Goal: Task Accomplishment & Management: Manage account settings

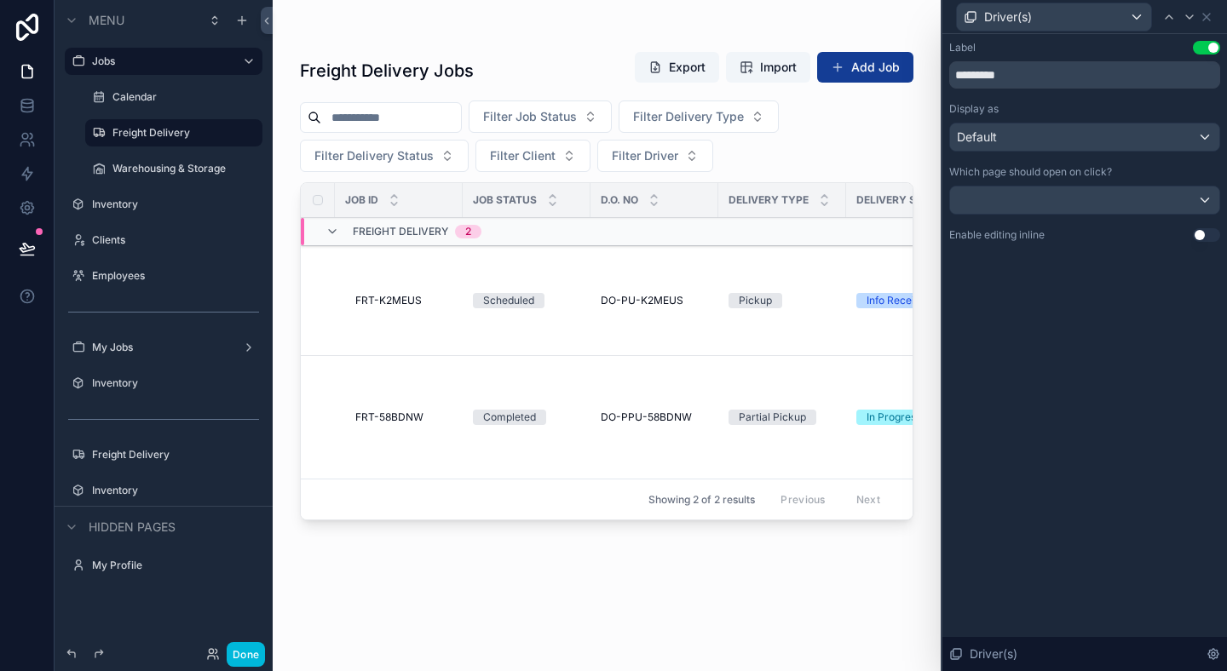
scroll to position [160, 0]
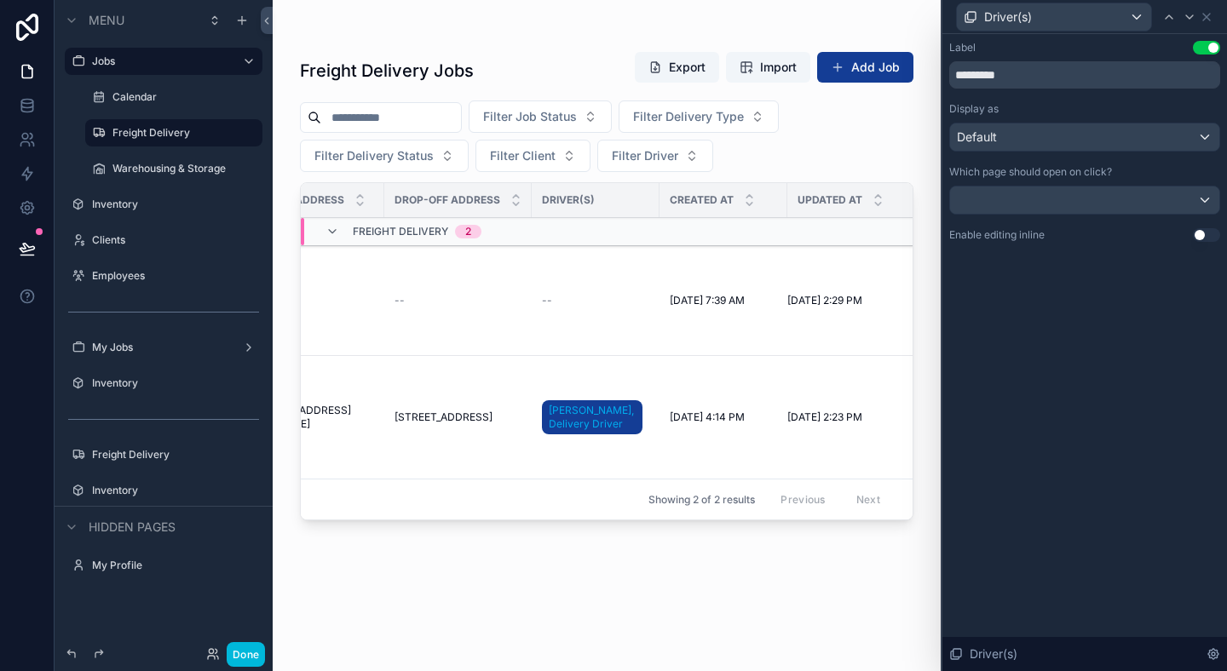
click at [928, 58] on div "Freight Delivery Jobs Export Import Add Job Filter Job Status Filter Delivery T…" at bounding box center [607, 325] width 668 height 651
click at [924, 59] on div "Freight Delivery Jobs Export Import Add Job Filter Job Status Filter Delivery T…" at bounding box center [607, 325] width 668 height 651
click at [563, 303] on div "--" at bounding box center [595, 301] width 107 height 14
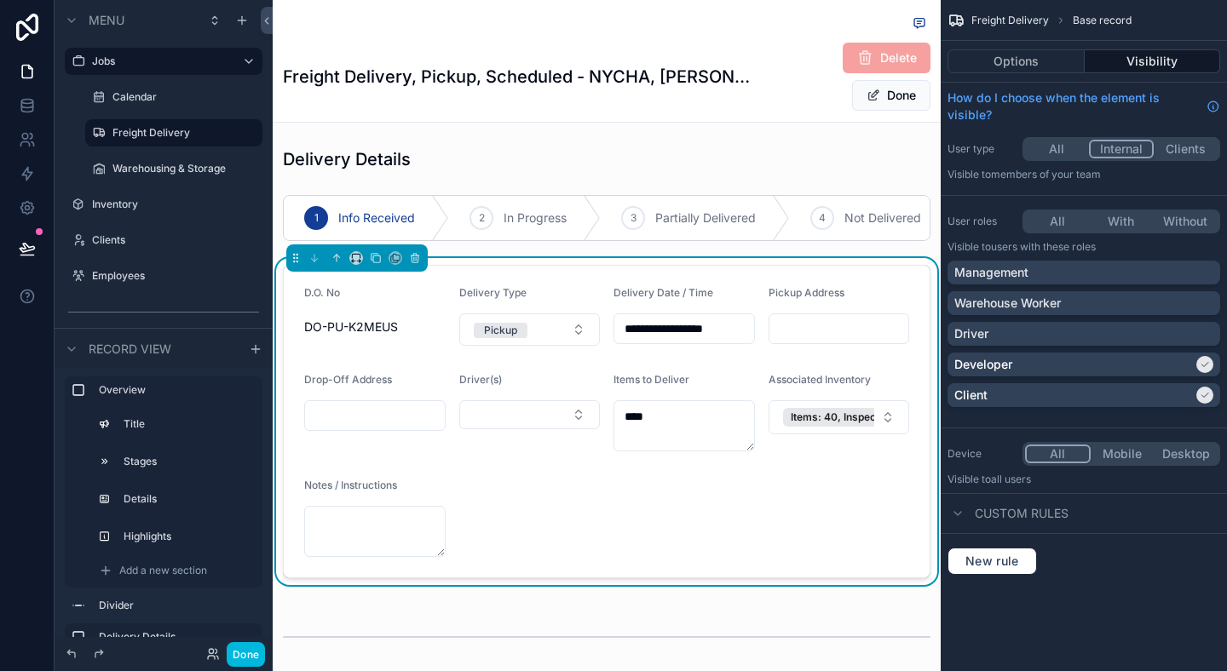
scroll to position [464, 0]
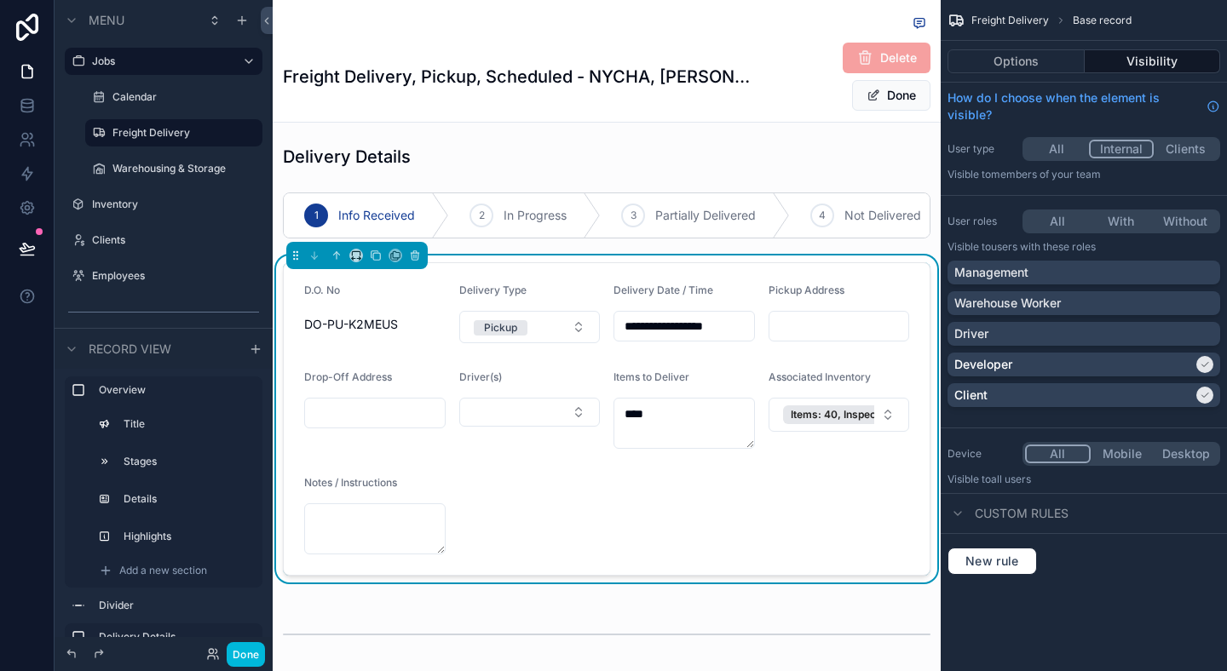
click at [526, 424] on button "Select Button" at bounding box center [529, 412] width 141 height 29
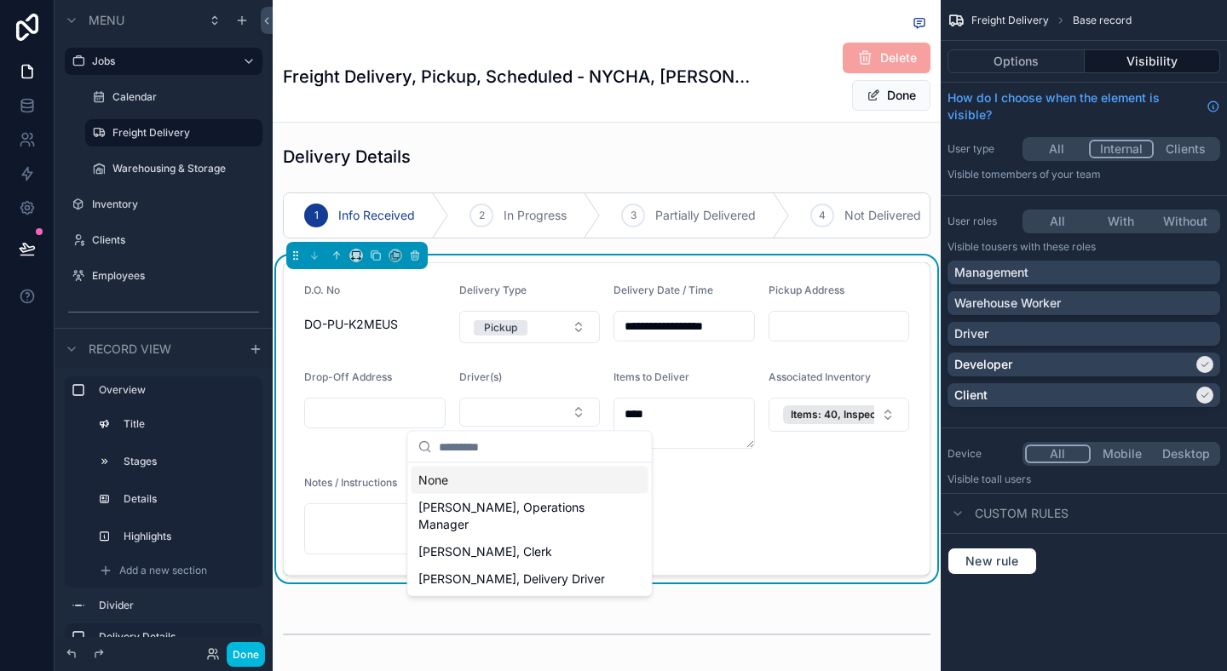
click at [982, 64] on button "Options" at bounding box center [1015, 61] width 137 height 24
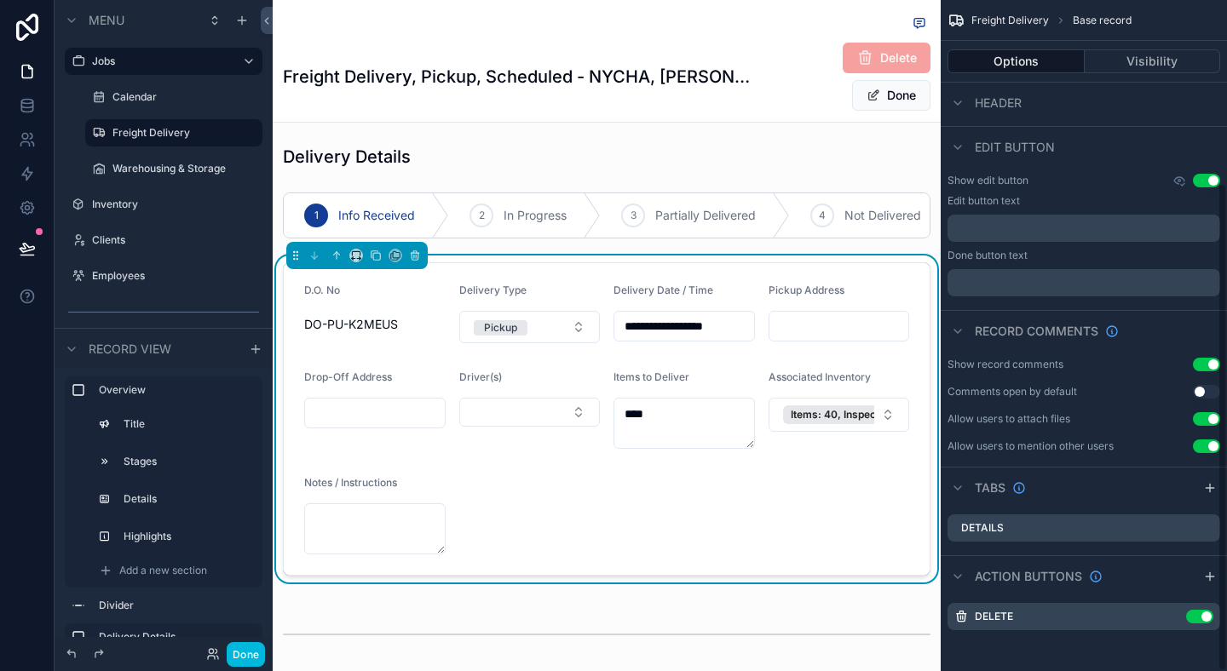
scroll to position [0, 0]
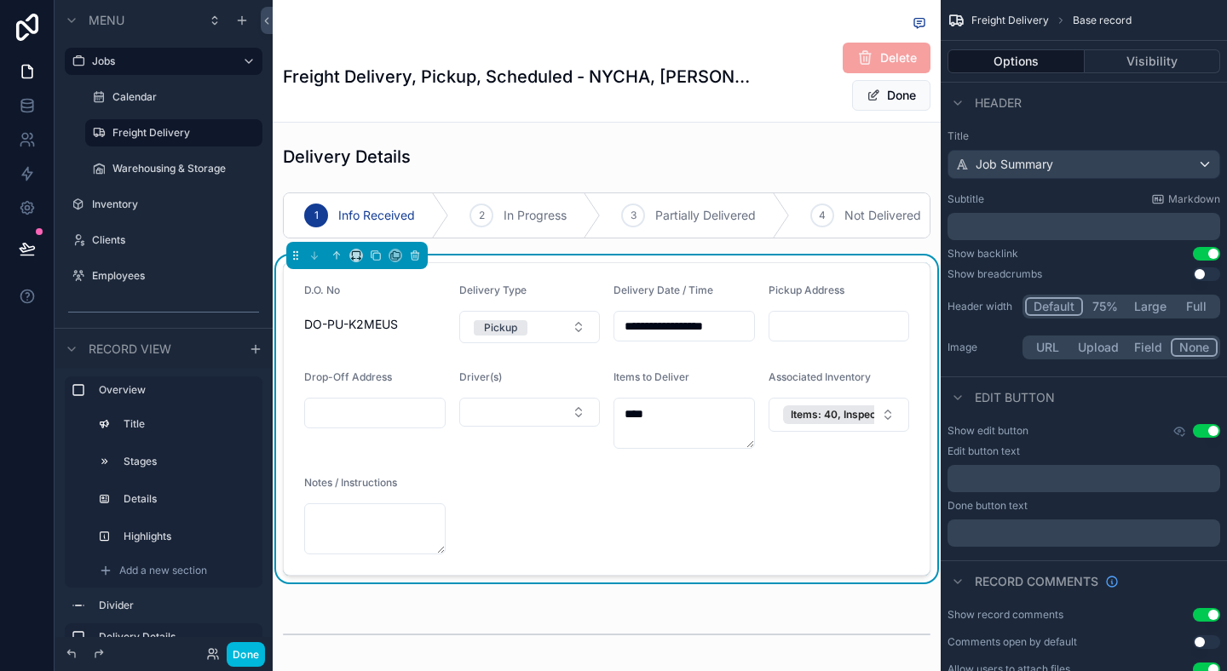
click at [1134, 49] on button "Visibility" at bounding box center [1153, 61] width 136 height 24
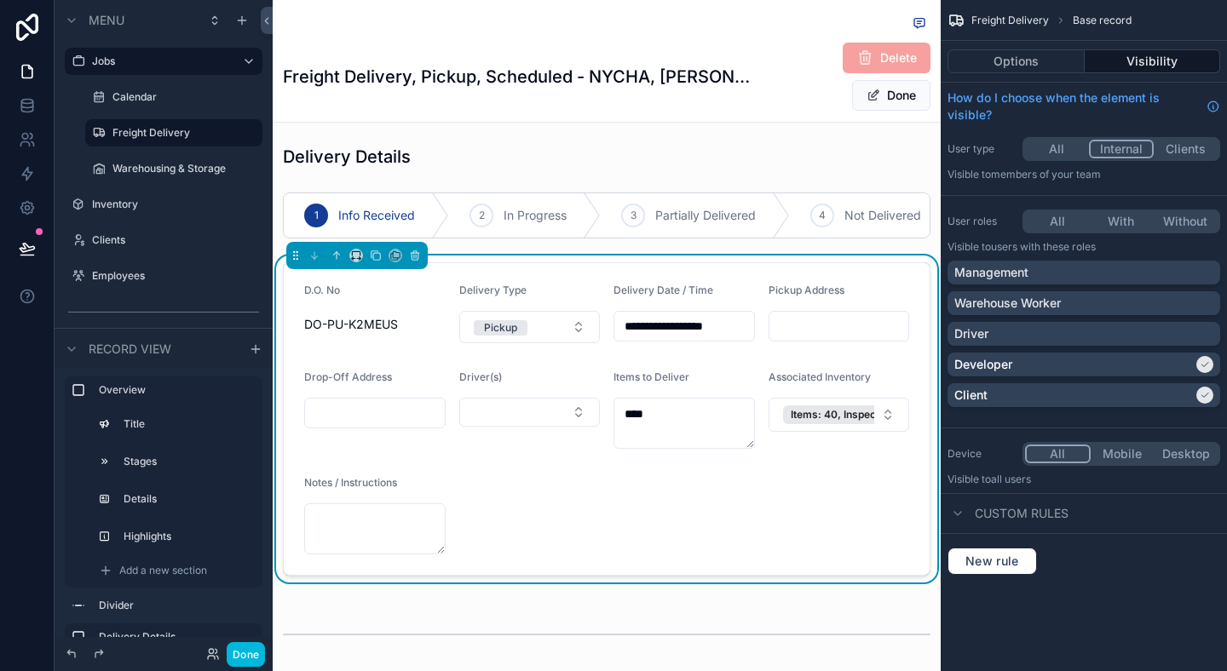
click at [661, 484] on form "**********" at bounding box center [607, 419] width 646 height 312
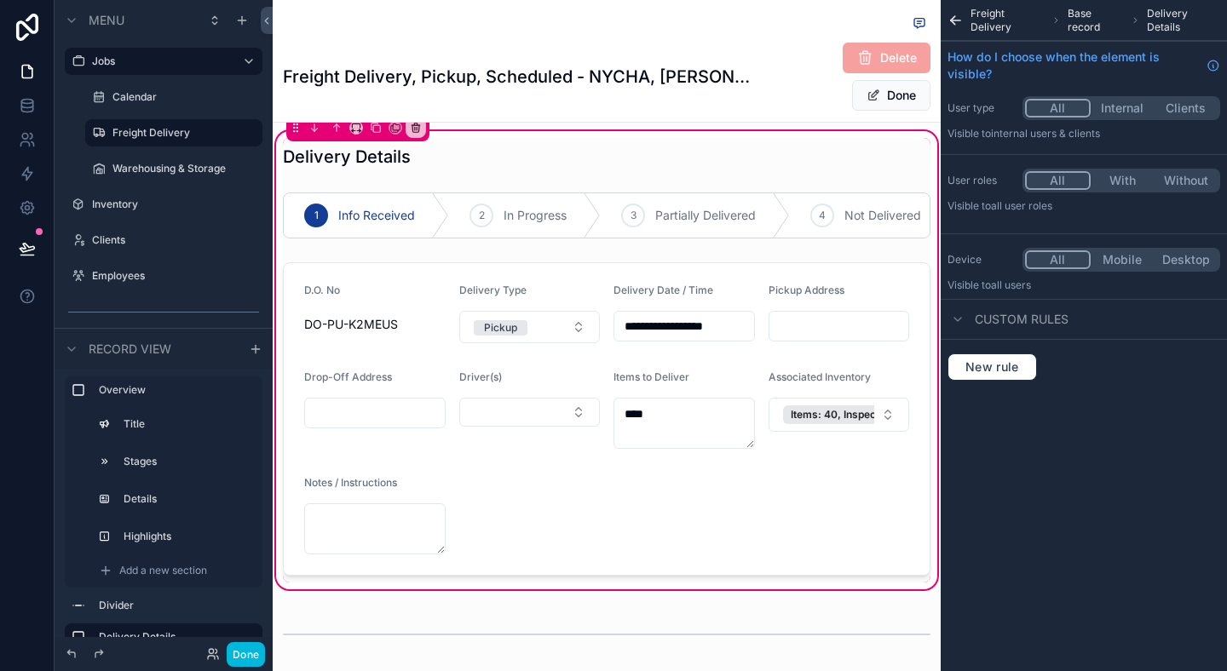
click at [700, 324] on div "scrollable content" at bounding box center [607, 419] width 668 height 327
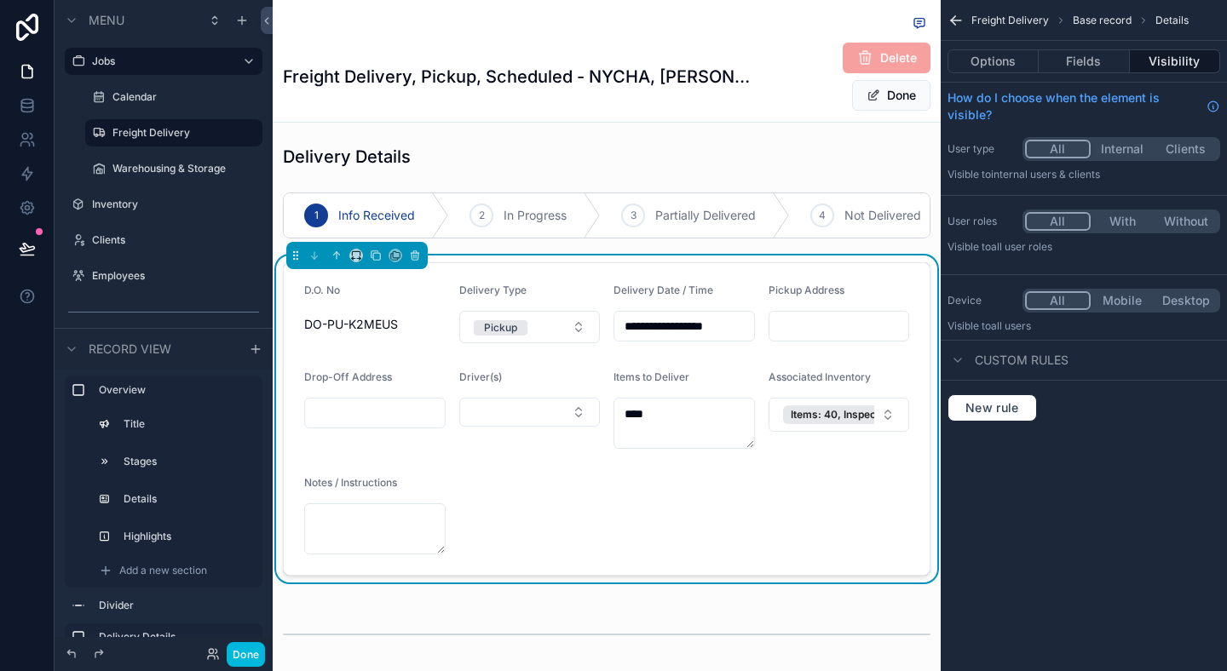
click at [1086, 55] on button "Fields" at bounding box center [1084, 61] width 90 height 24
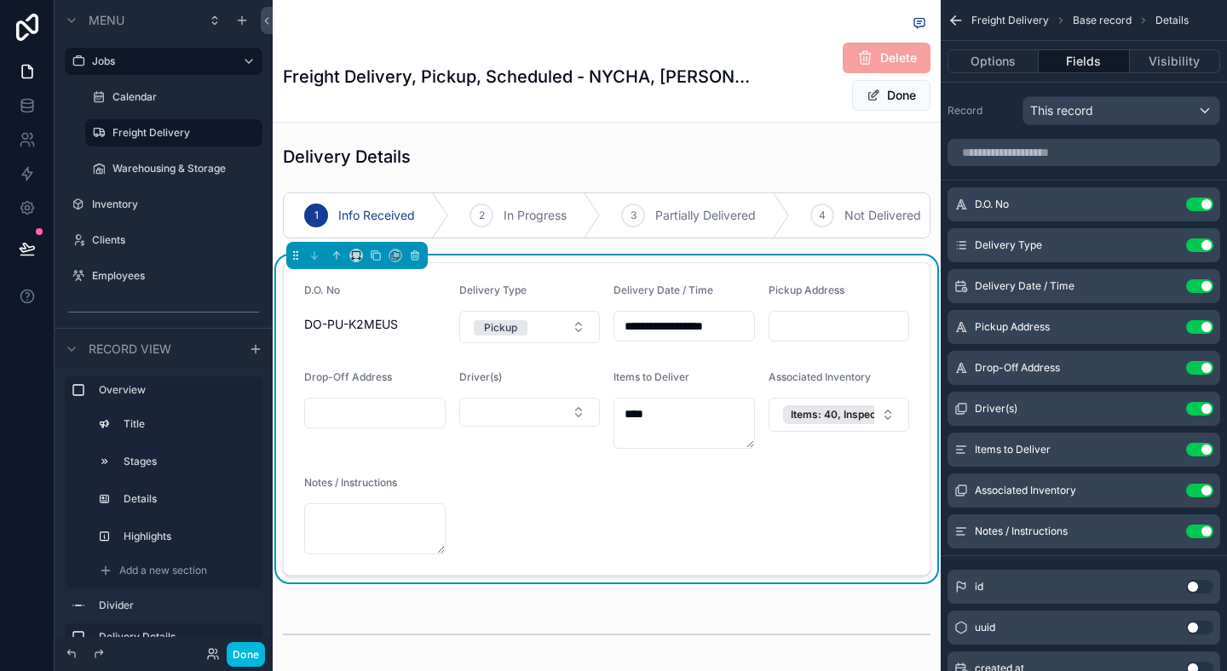
click at [1163, 67] on button "Visibility" at bounding box center [1175, 61] width 90 height 24
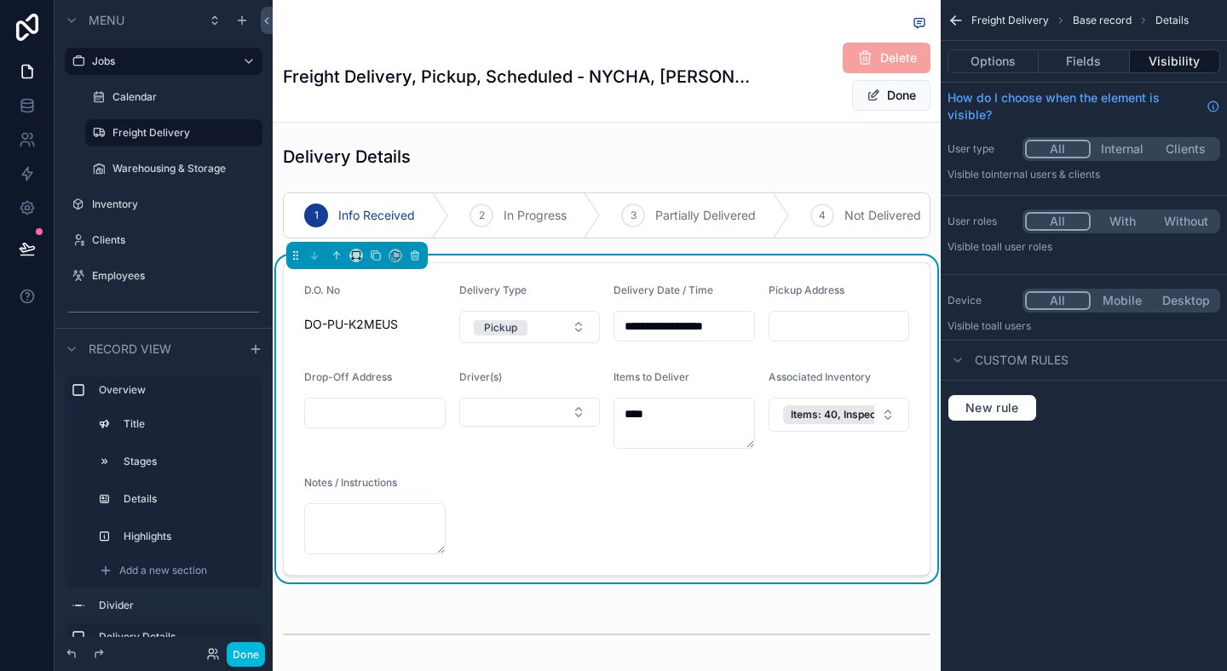
click at [959, 358] on icon "scrollable content" at bounding box center [958, 361] width 14 height 14
click at [992, 423] on div "New rule" at bounding box center [1084, 408] width 286 height 55
click at [998, 414] on span "New rule" at bounding box center [991, 407] width 67 height 15
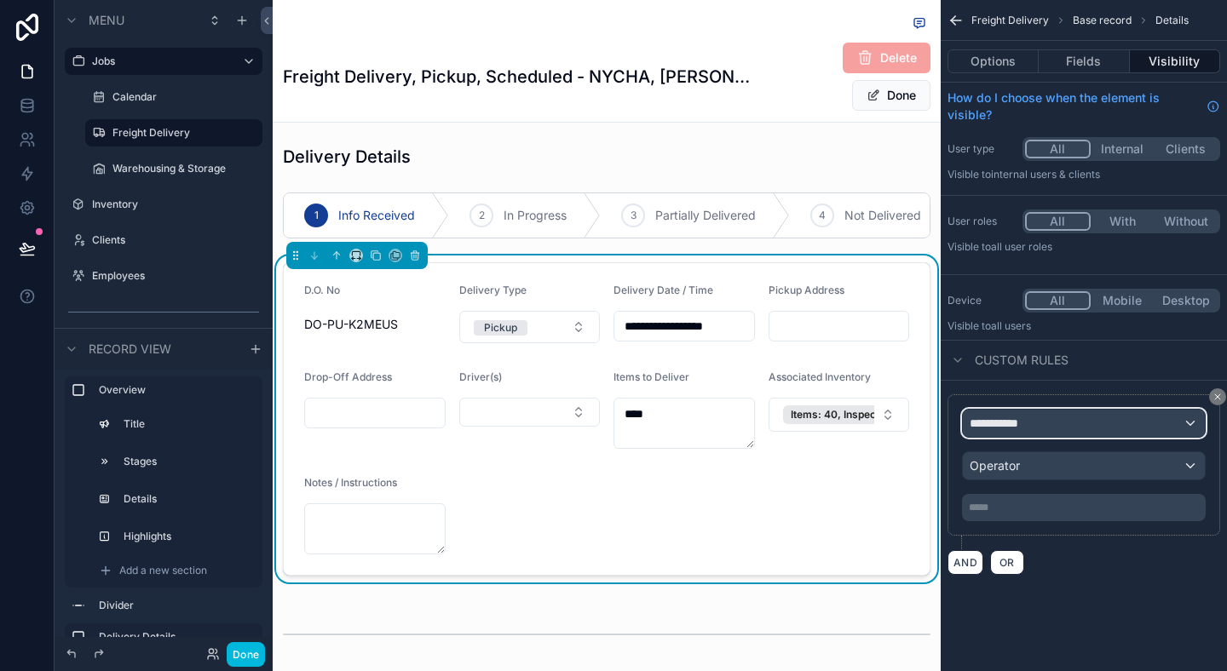
click at [1026, 429] on span "**********" at bounding box center [1001, 423] width 63 height 17
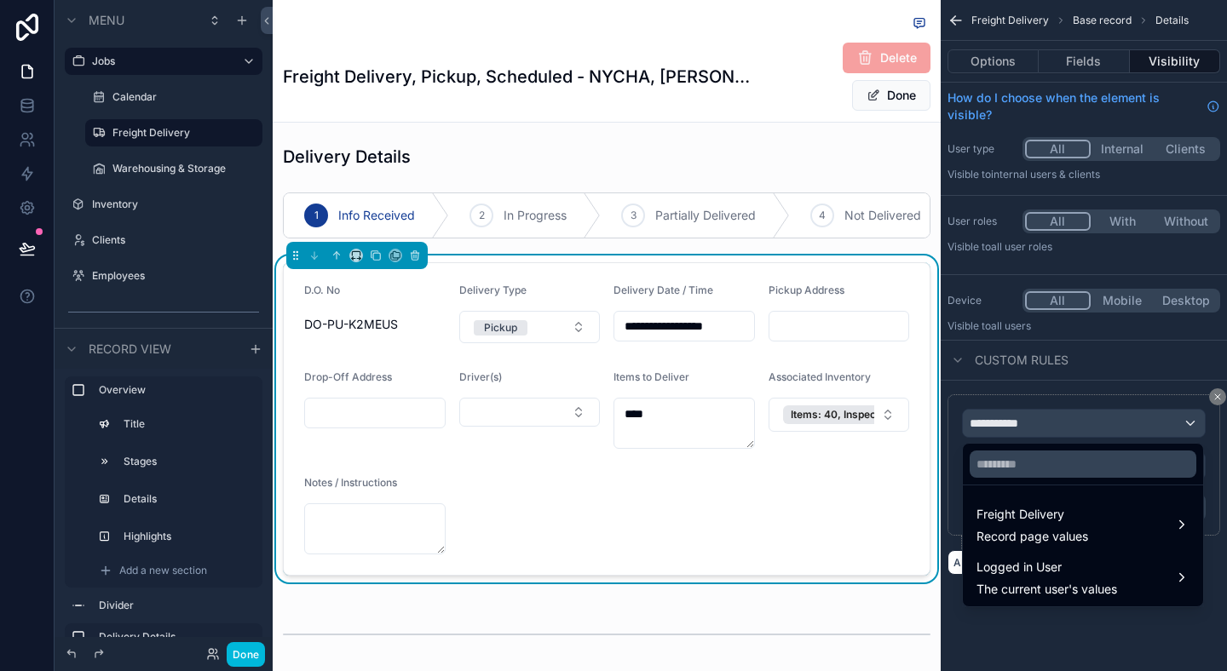
click at [1022, 592] on span "The current user's values" at bounding box center [1046, 589] width 141 height 17
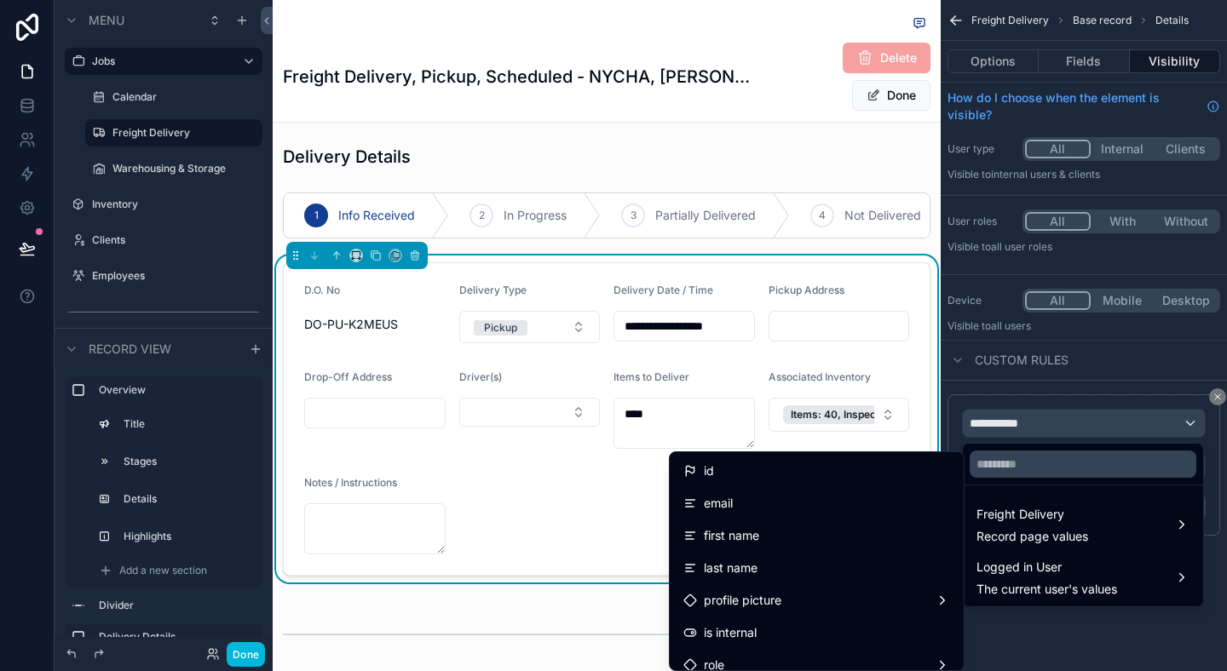
click at [1033, 632] on div "scrollable content" at bounding box center [613, 335] width 1227 height 671
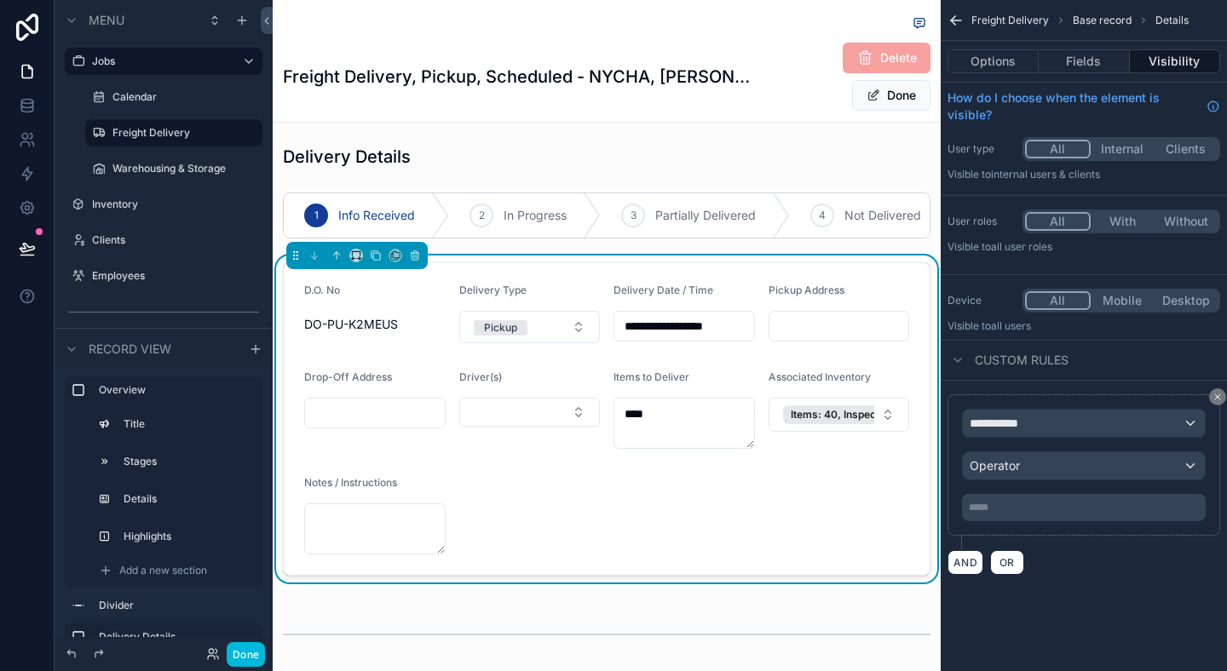
click at [1221, 392] on icon "scrollable content" at bounding box center [1217, 397] width 10 height 10
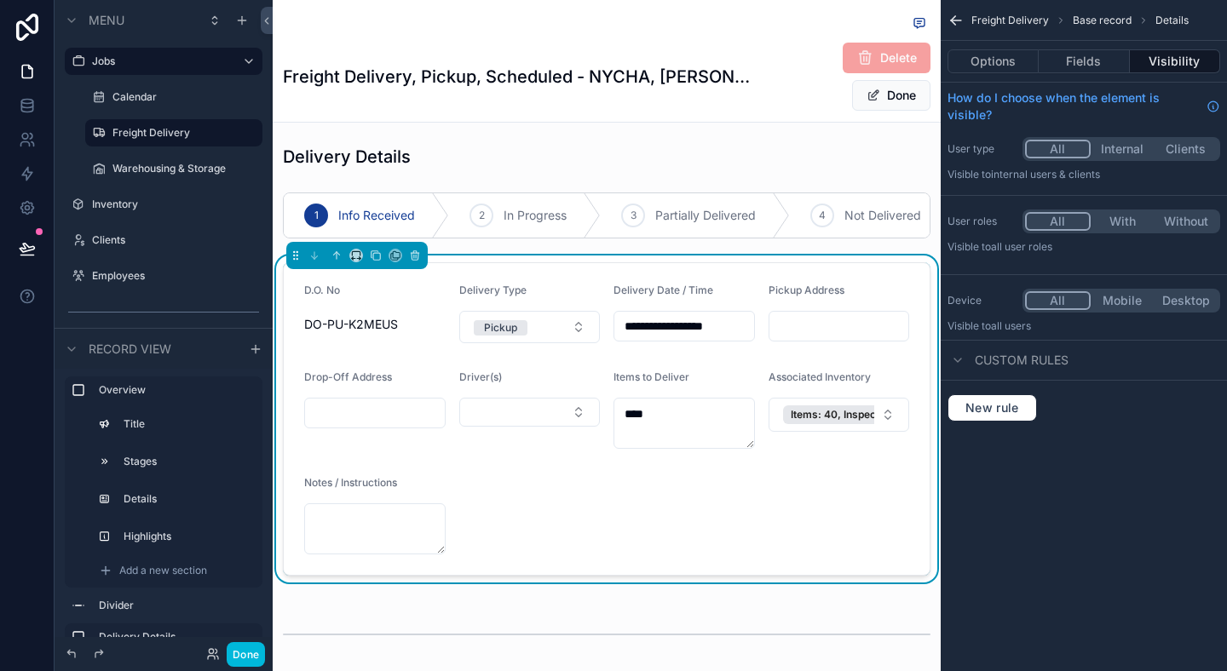
click at [962, 362] on icon "scrollable content" at bounding box center [958, 361] width 14 height 14
click at [1079, 60] on button "Fields" at bounding box center [1084, 61] width 90 height 24
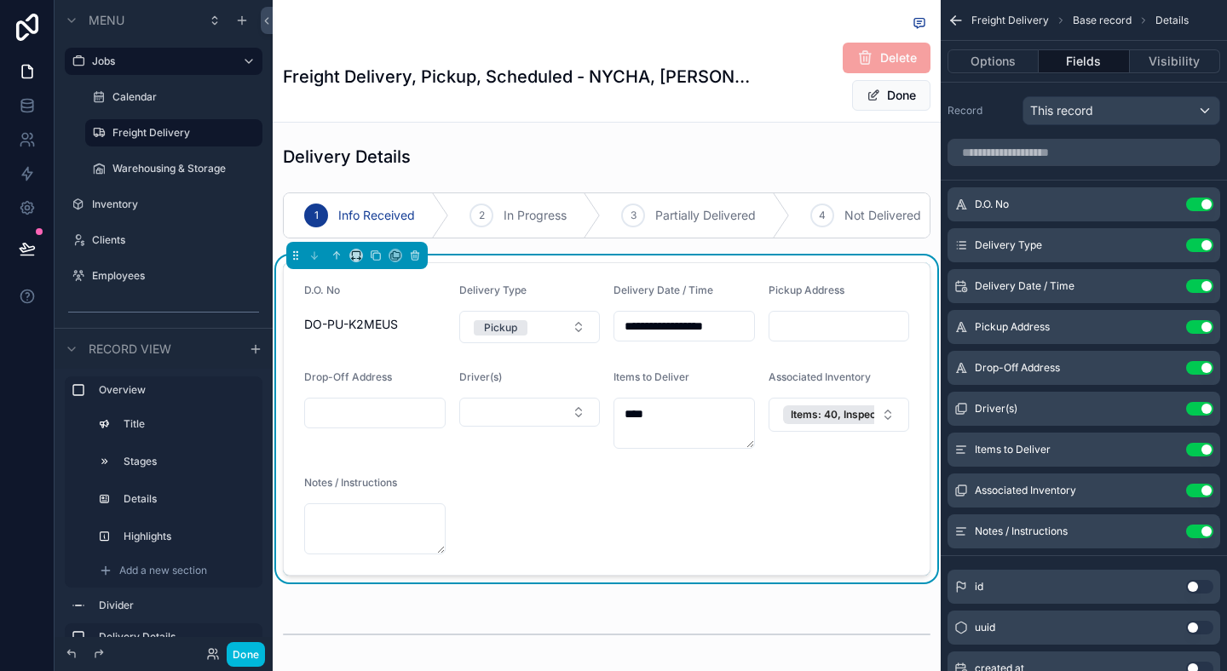
click at [1015, 56] on button "Options" at bounding box center [992, 61] width 91 height 24
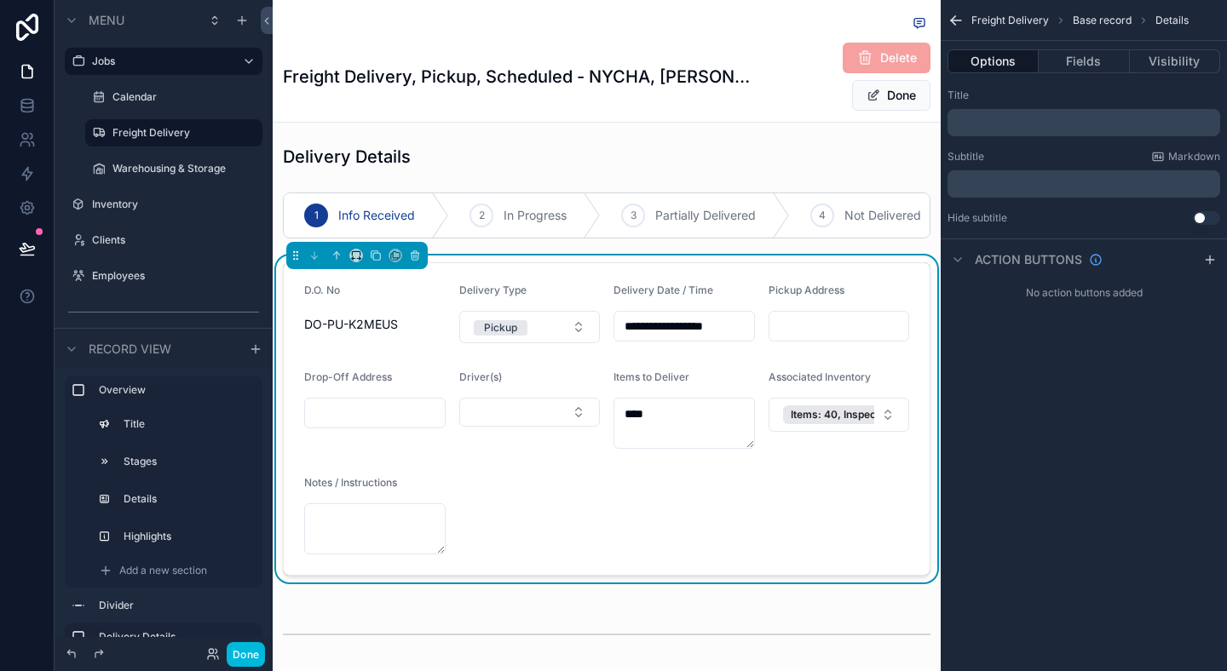
click at [1073, 60] on button "Fields" at bounding box center [1084, 61] width 90 height 24
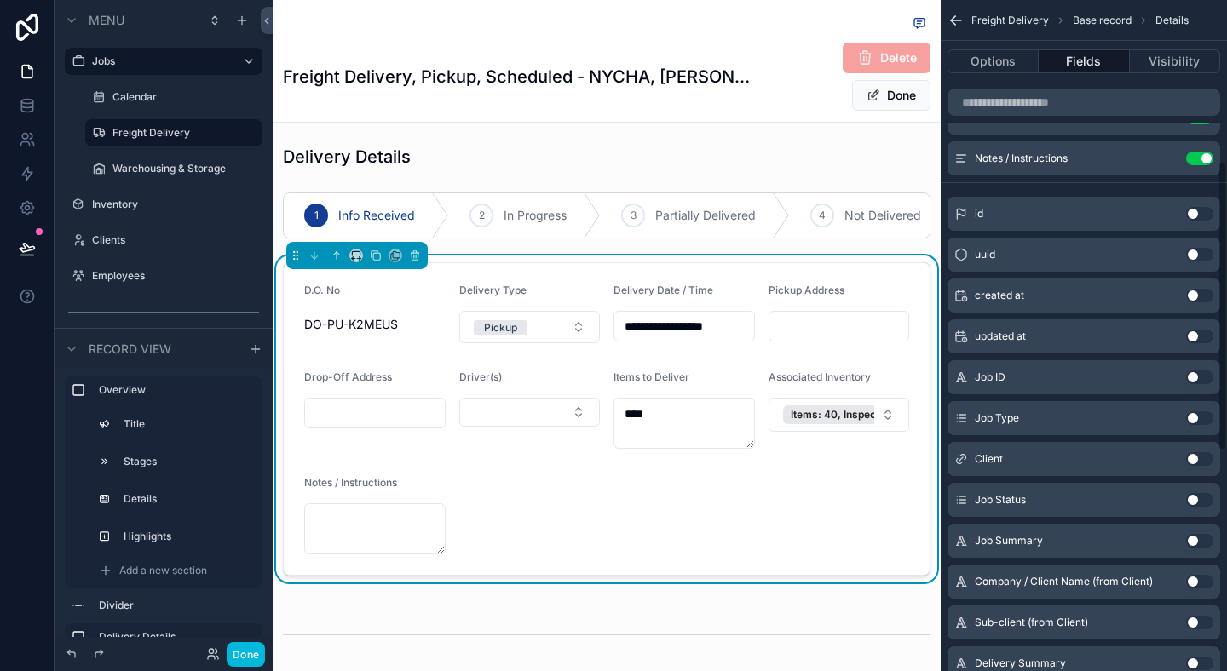
scroll to position [375, 0]
click at [546, 420] on button "Select Button" at bounding box center [529, 412] width 141 height 29
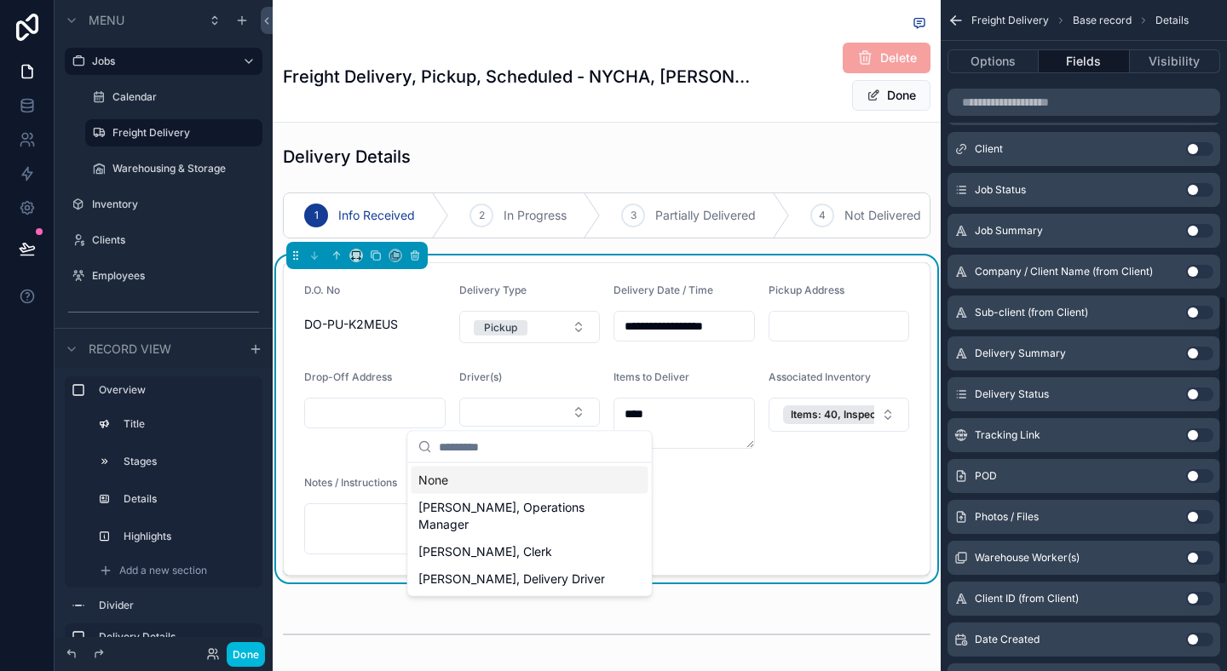
scroll to position [687, 0]
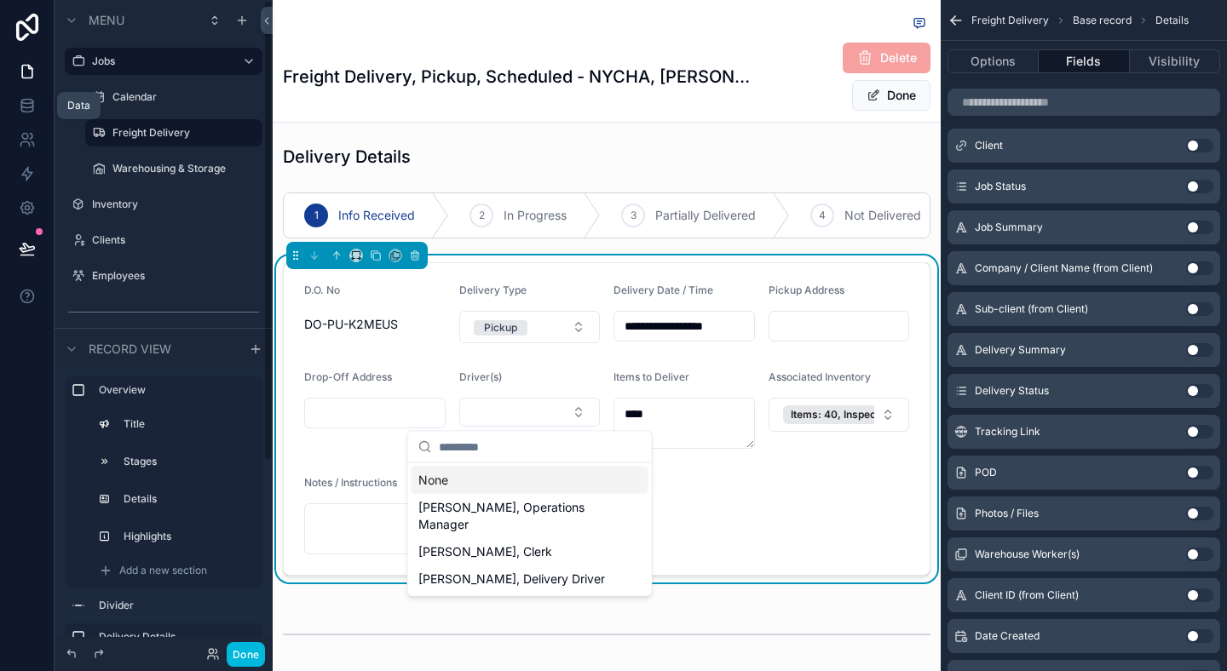
click at [22, 100] on icon at bounding box center [26, 102] width 11 height 4
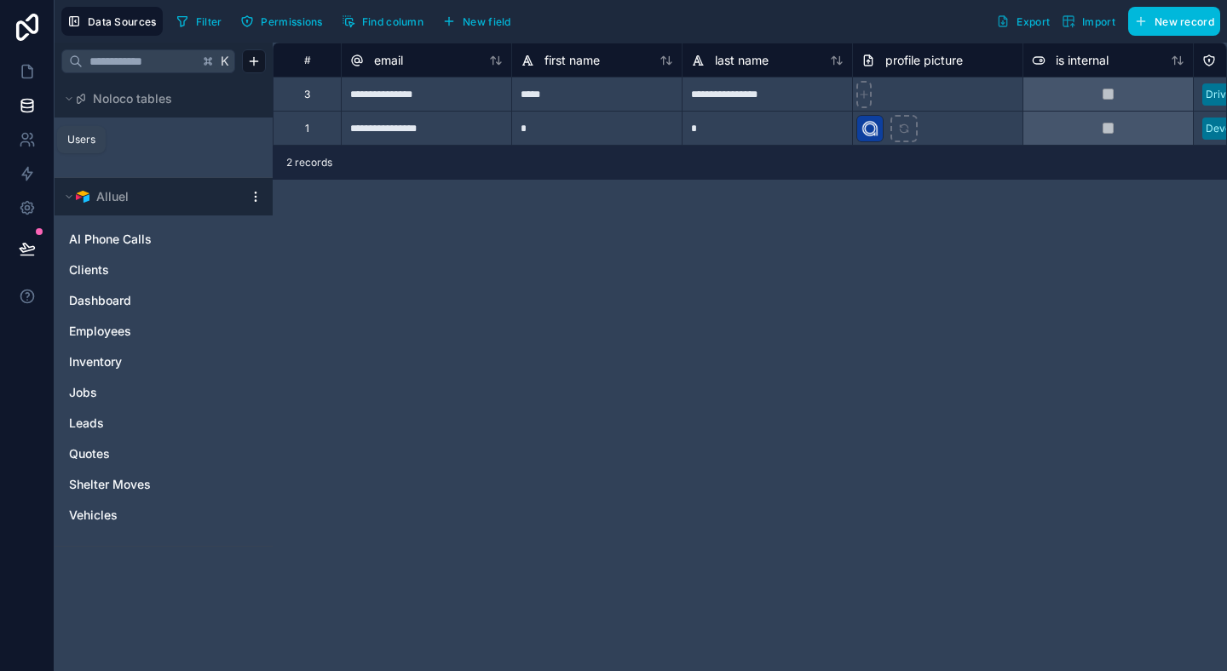
click at [24, 132] on icon at bounding box center [27, 139] width 17 height 17
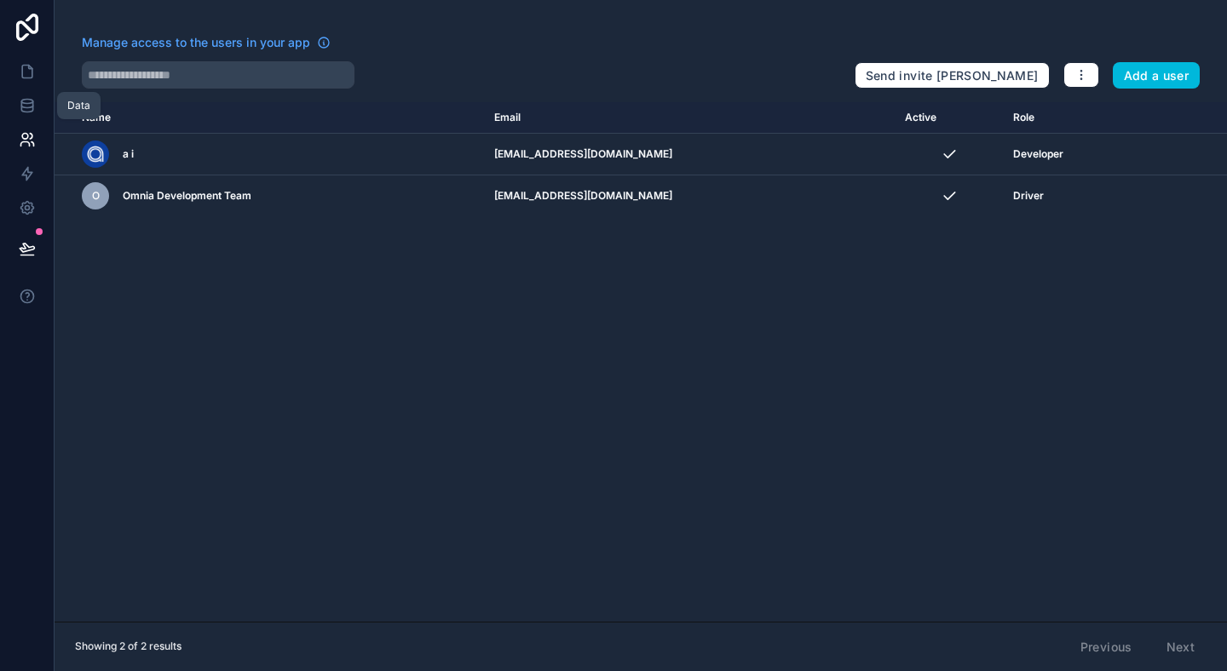
click at [28, 106] on icon at bounding box center [27, 105] width 17 height 17
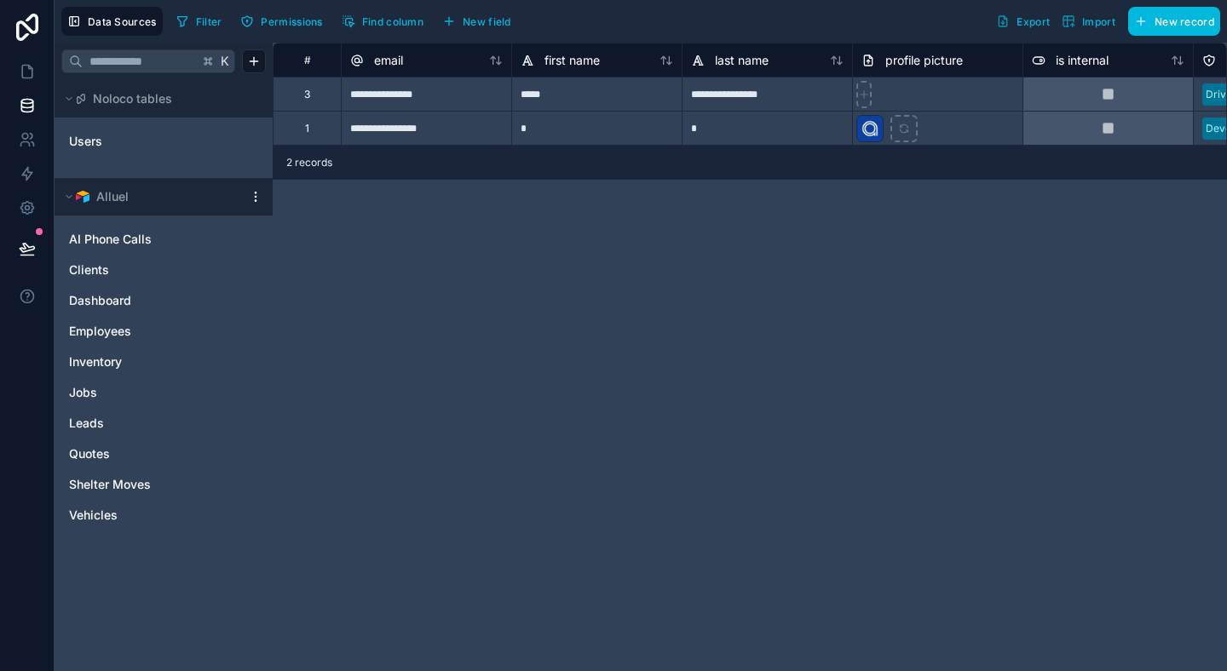
click at [120, 402] on div "Jobs" at bounding box center [163, 392] width 204 height 27
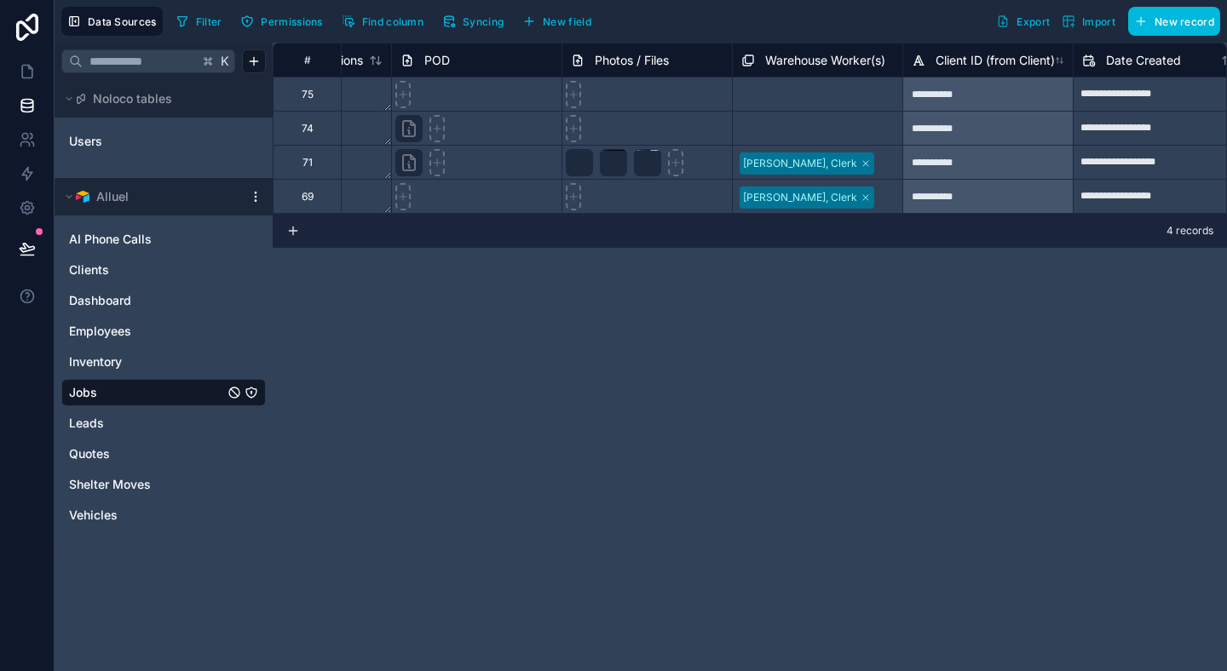
scroll to position [0, 3162]
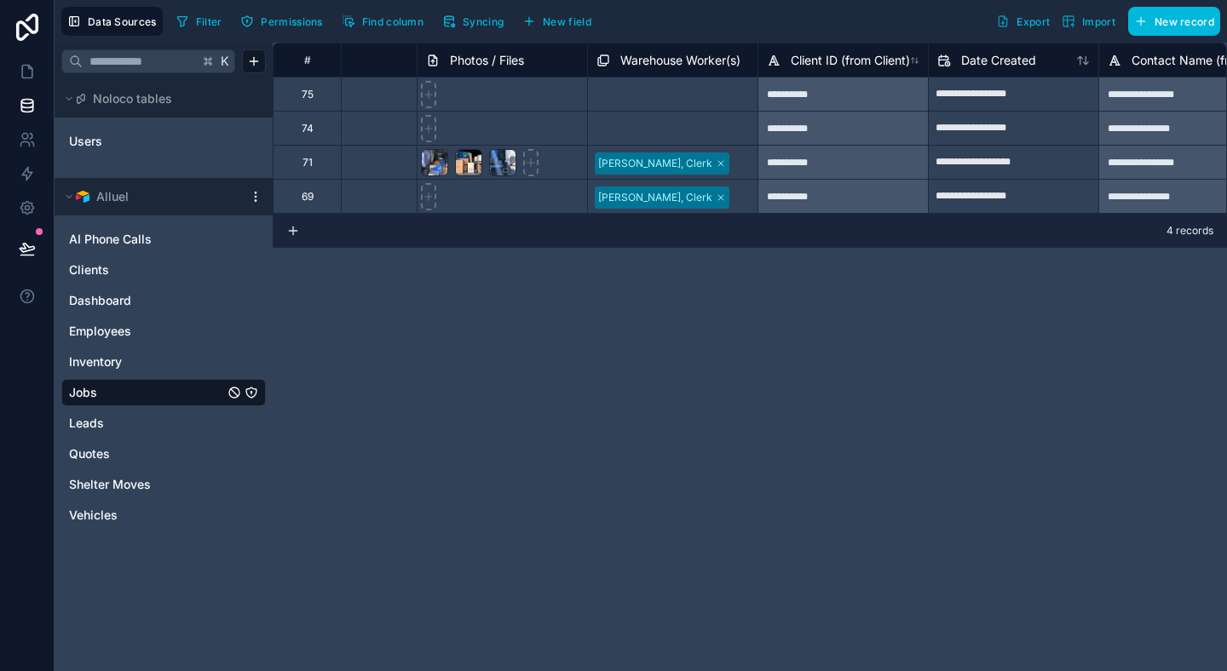
click at [662, 122] on div "Select a Warehouse Worker(s)" at bounding box center [669, 122] width 147 height 14
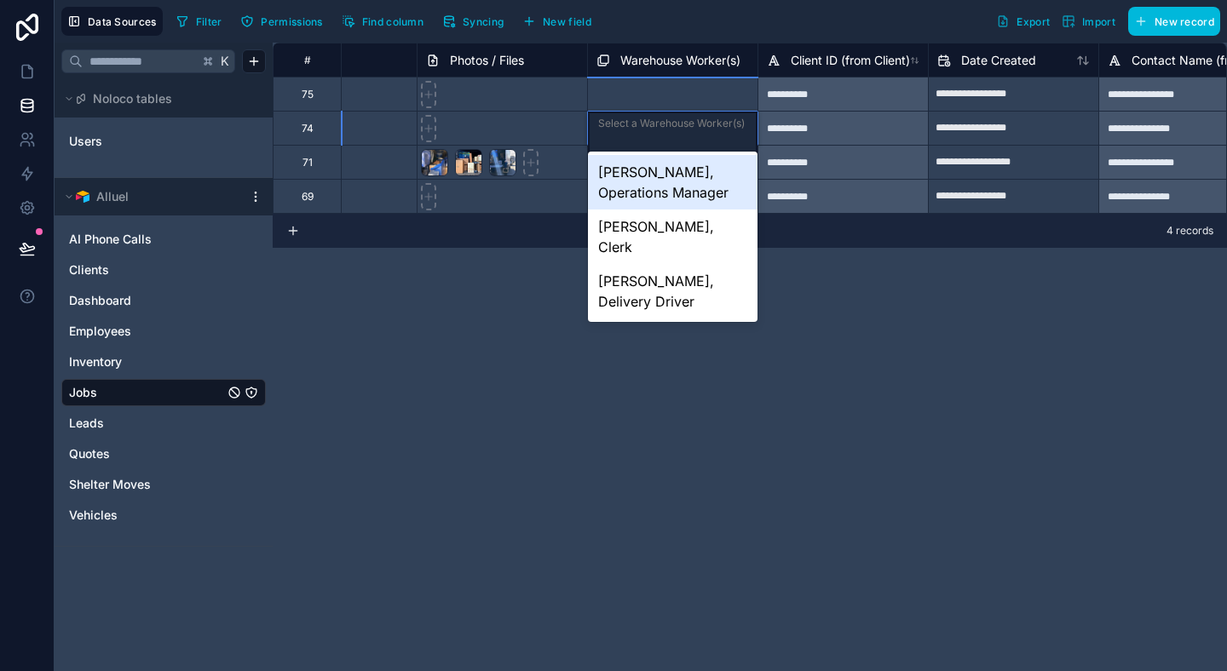
click at [662, 122] on div "Select a Warehouse Worker(s)" at bounding box center [671, 124] width 147 height 14
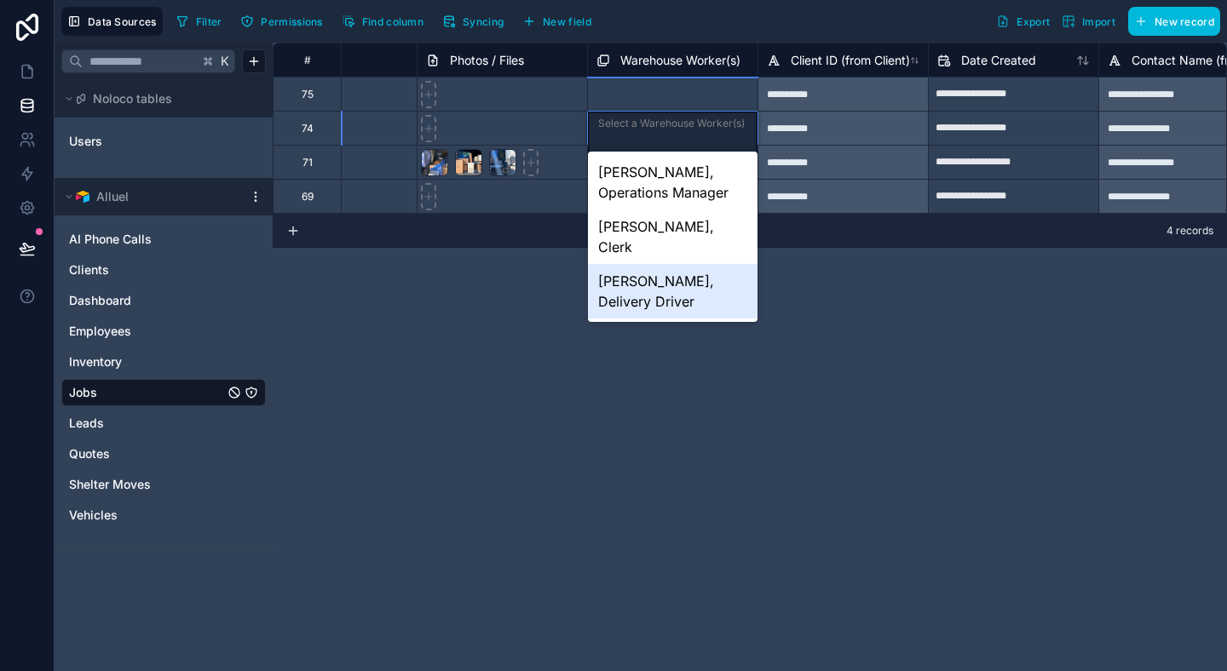
click at [720, 391] on div "**********" at bounding box center [750, 357] width 954 height 629
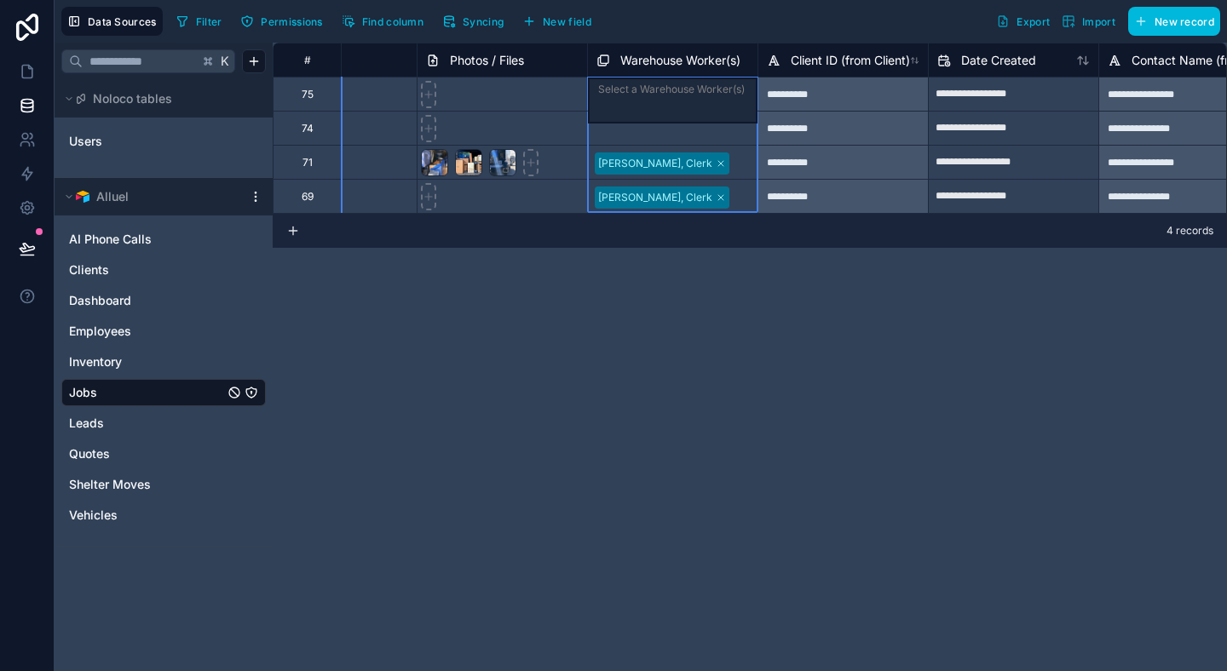
click at [653, 65] on span "Warehouse Worker(s)" at bounding box center [680, 60] width 120 height 17
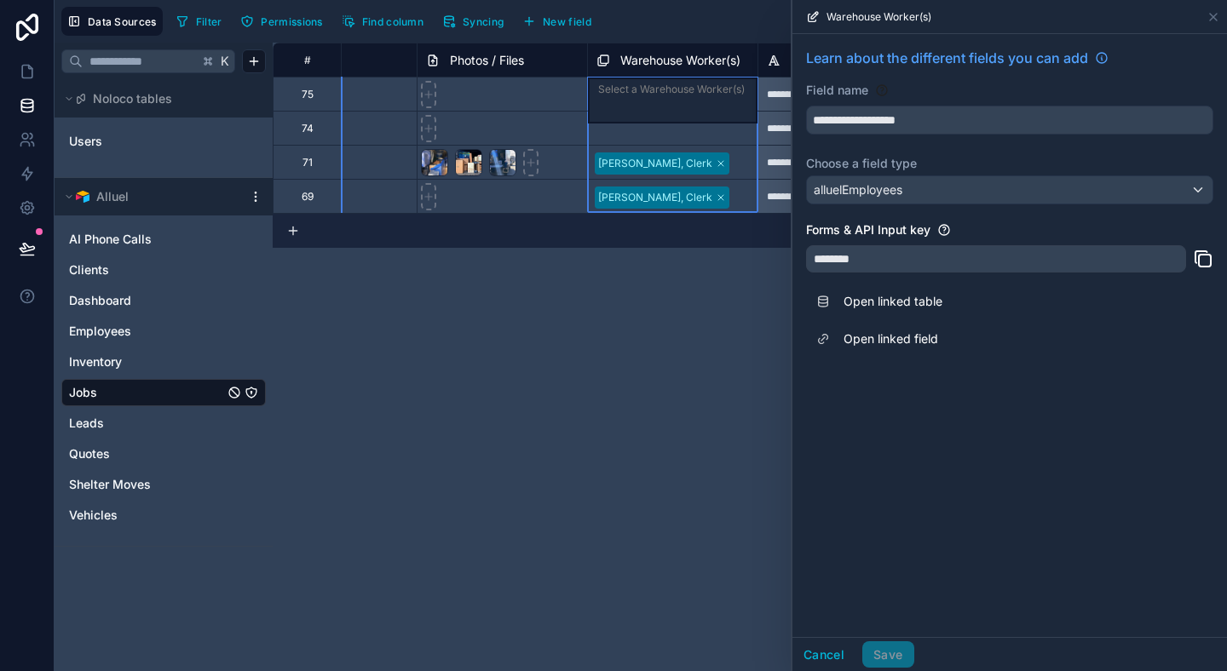
click at [941, 265] on div "********" at bounding box center [996, 258] width 380 height 27
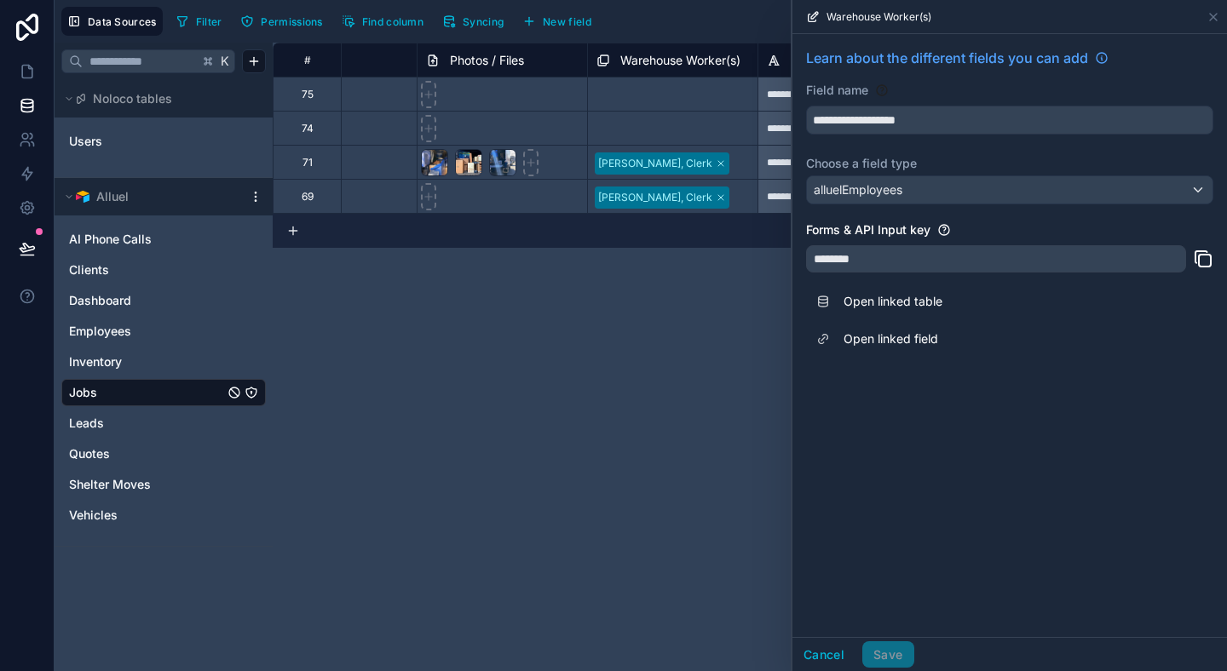
click at [854, 262] on div "********" at bounding box center [996, 258] width 380 height 27
click at [861, 313] on link "Open linked table" at bounding box center [1009, 301] width 407 height 37
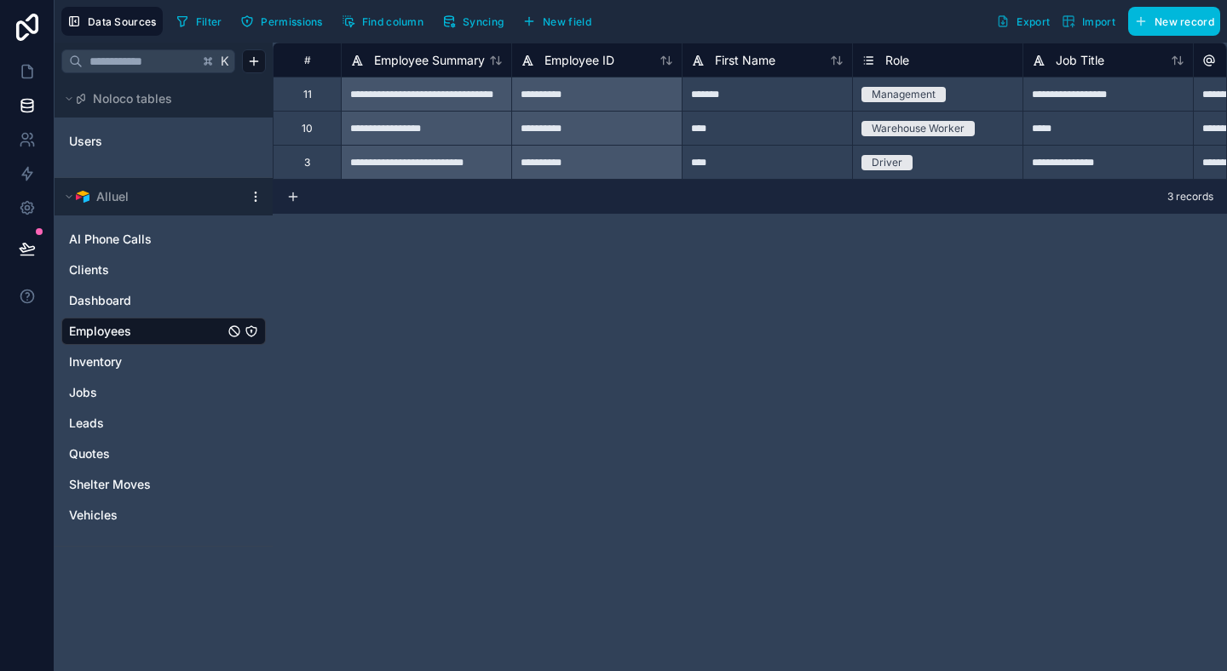
click at [124, 136] on link "Users" at bounding box center [138, 141] width 138 height 17
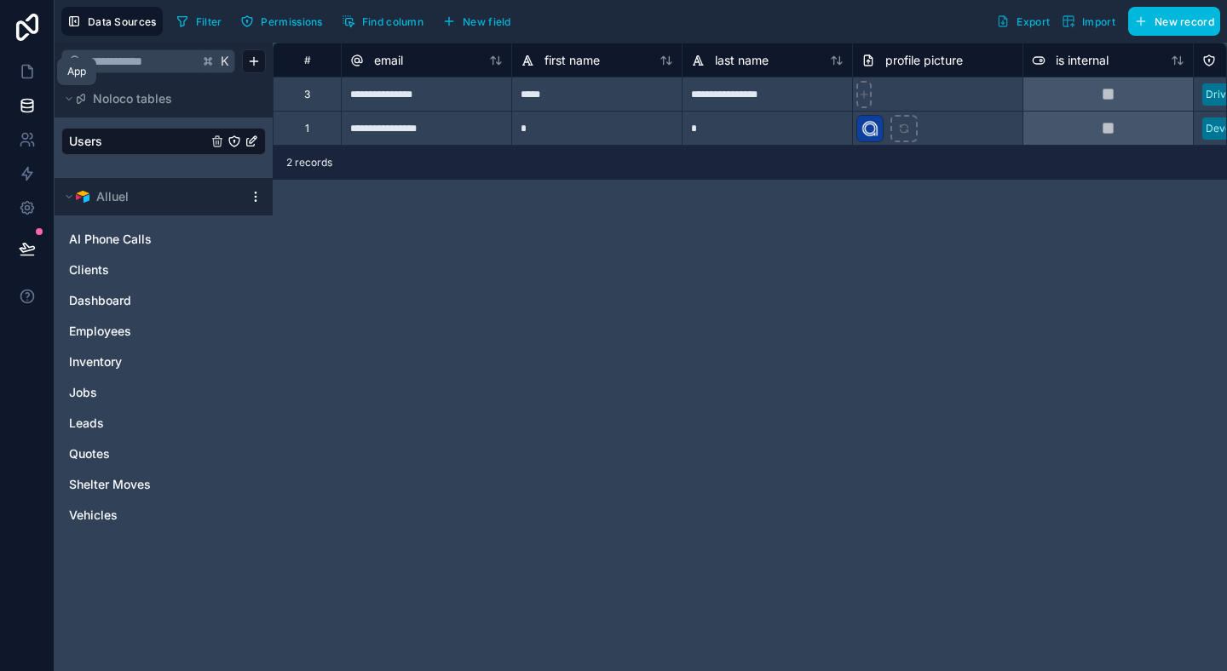
click at [30, 86] on link at bounding box center [27, 72] width 54 height 34
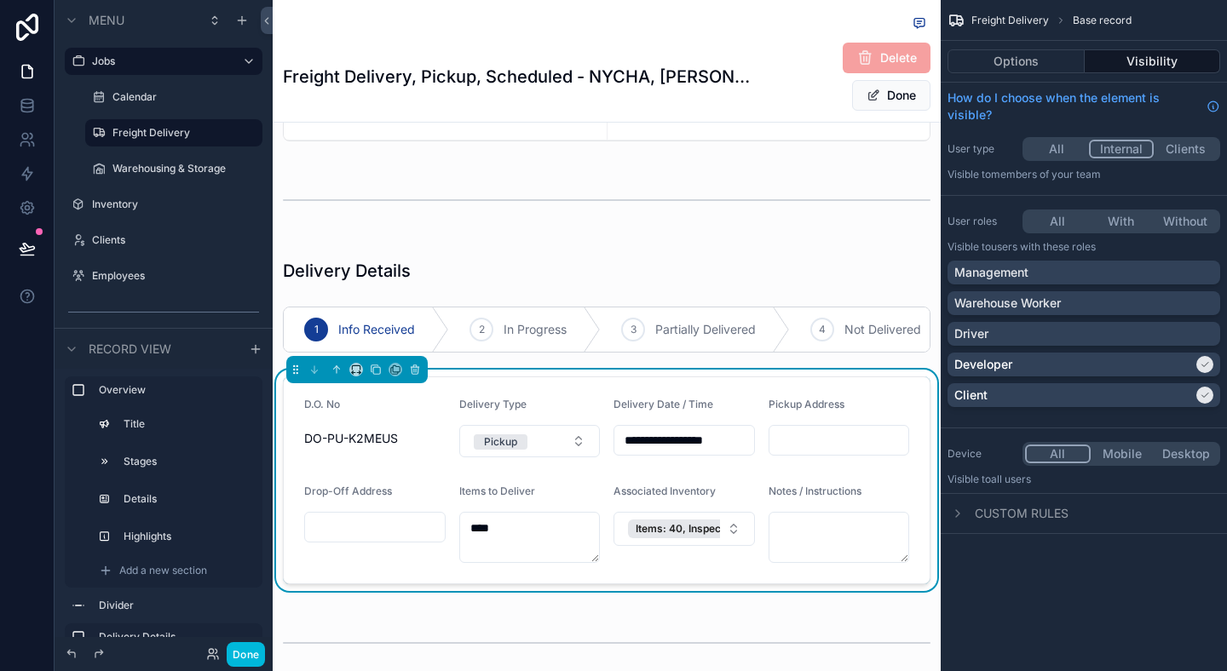
scroll to position [367, 0]
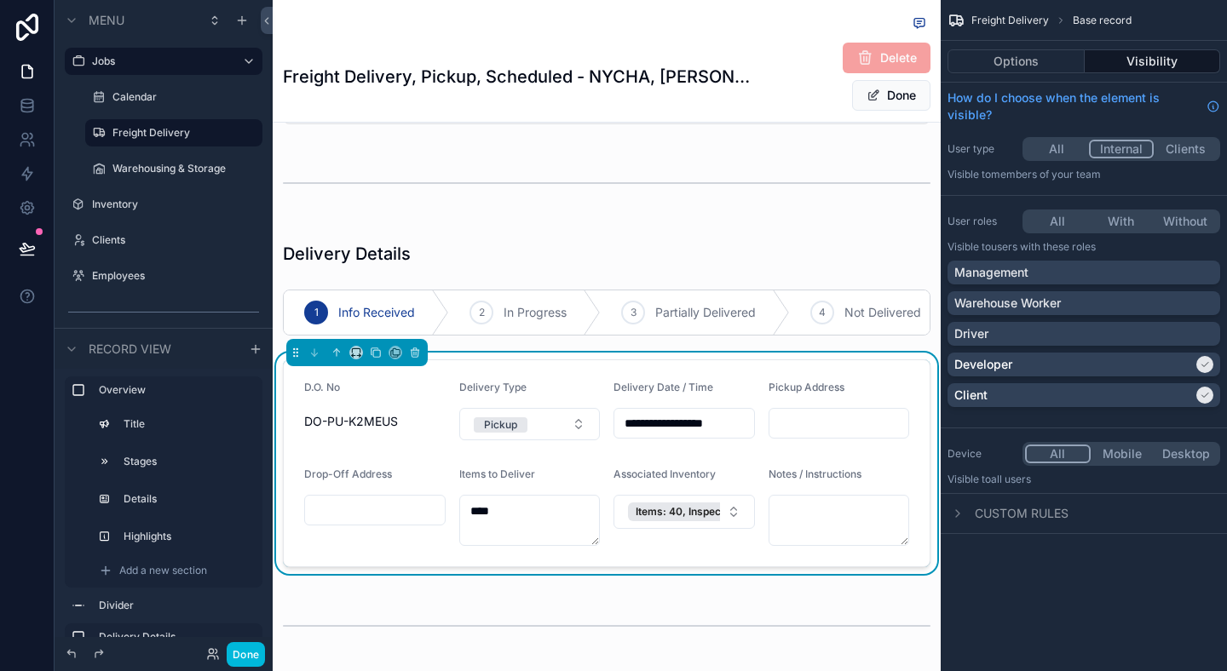
click at [583, 486] on div "Items to Deliver" at bounding box center [529, 478] width 141 height 20
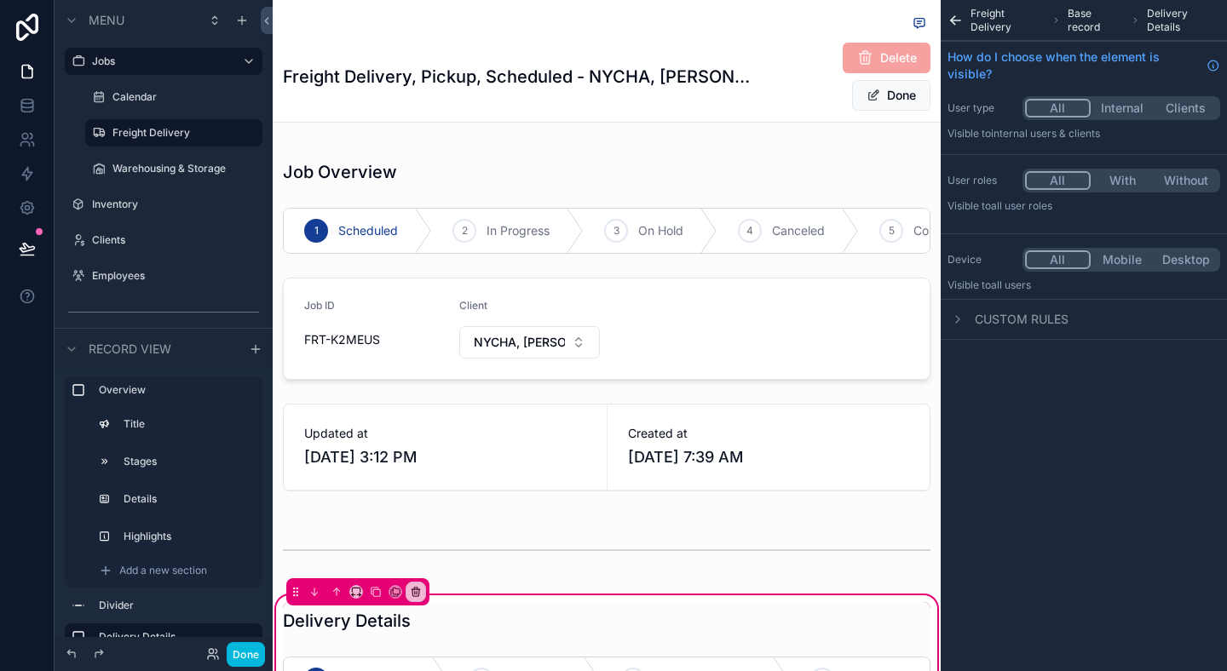
scroll to position [400, 0]
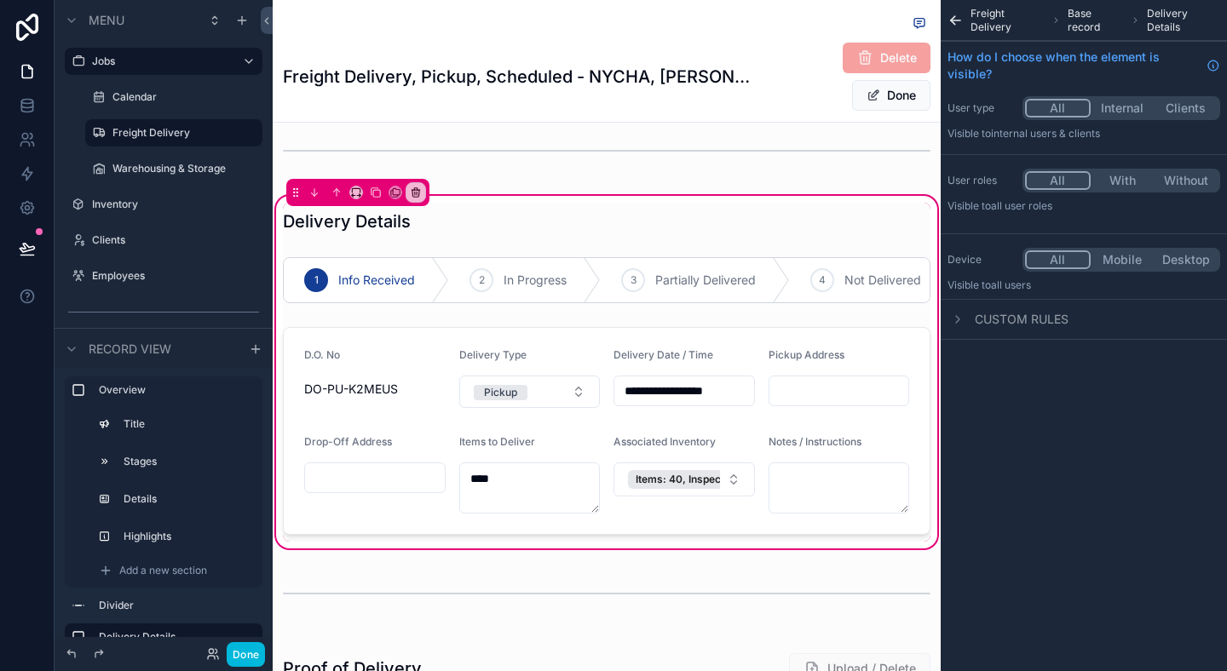
click at [682, 423] on div "scrollable content" at bounding box center [607, 431] width 668 height 222
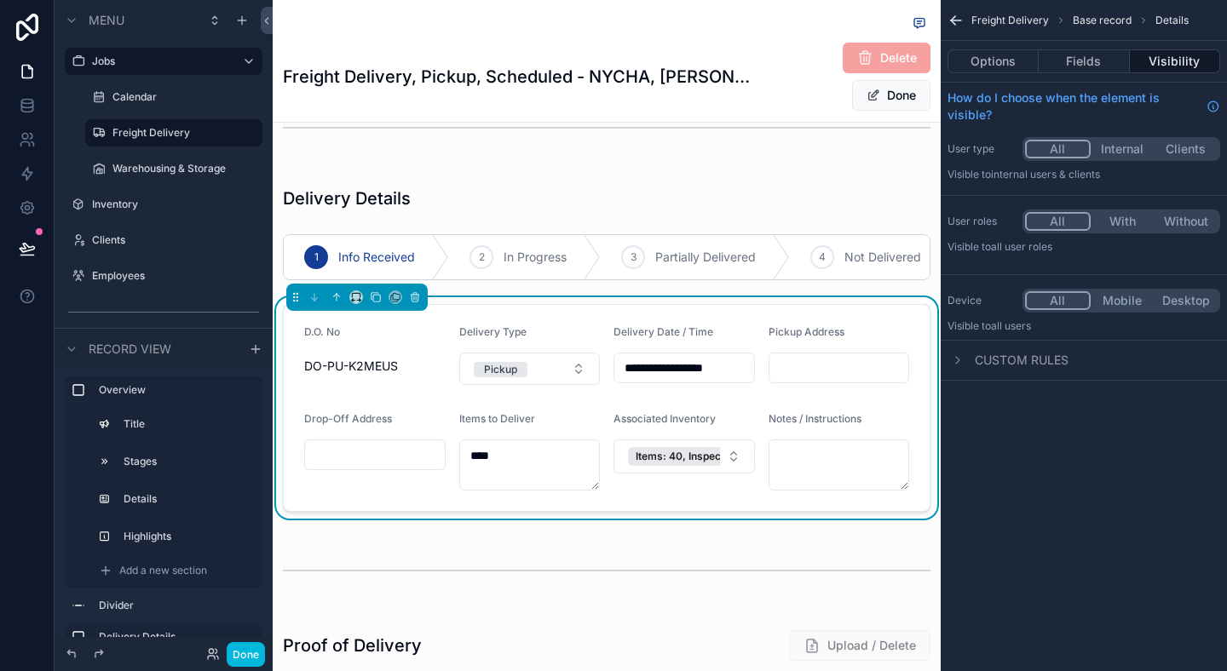
scroll to position [344, 0]
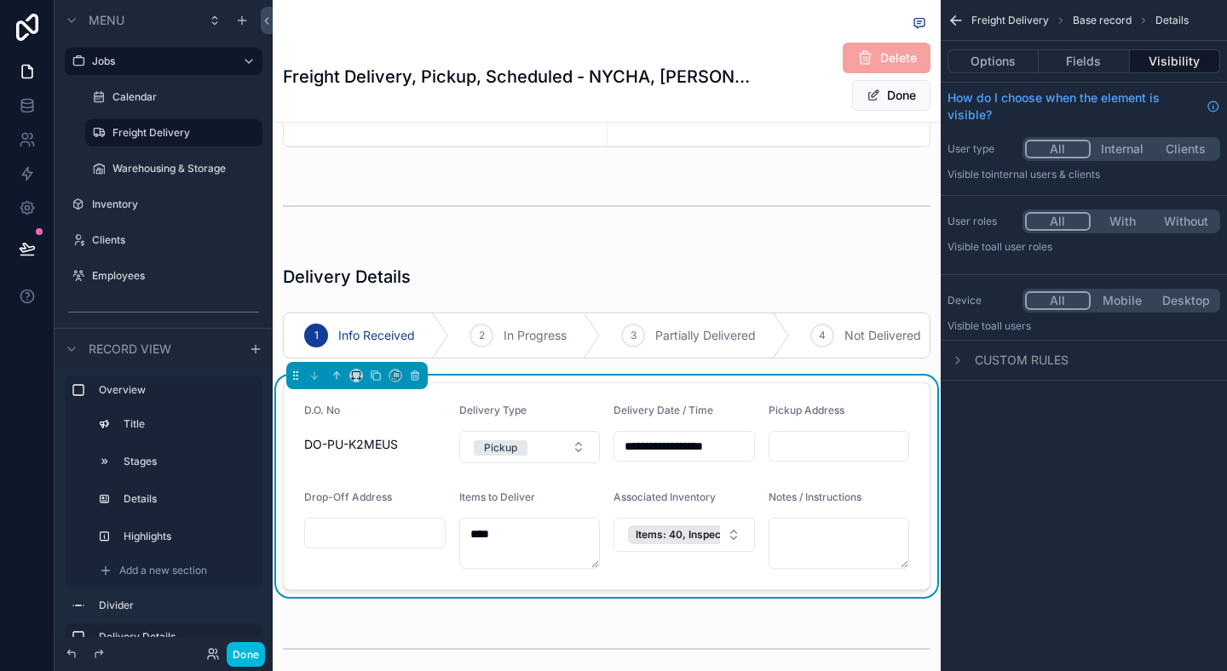
click at [1073, 50] on button "Fields" at bounding box center [1084, 61] width 90 height 24
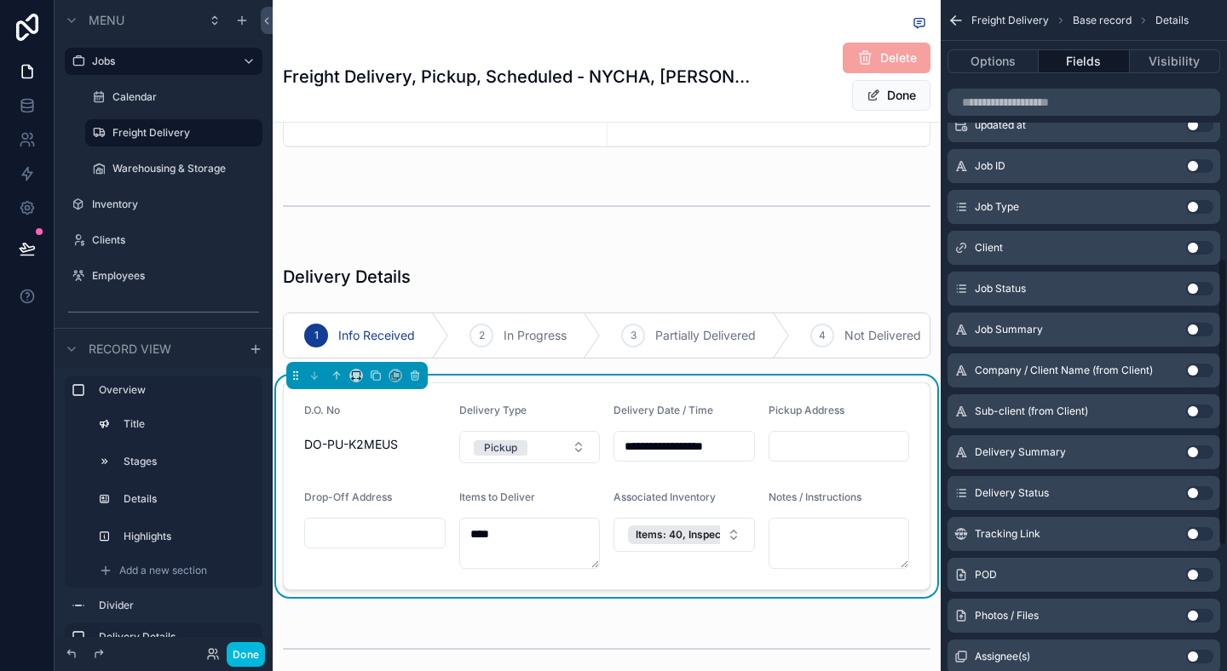
scroll to position [894, 0]
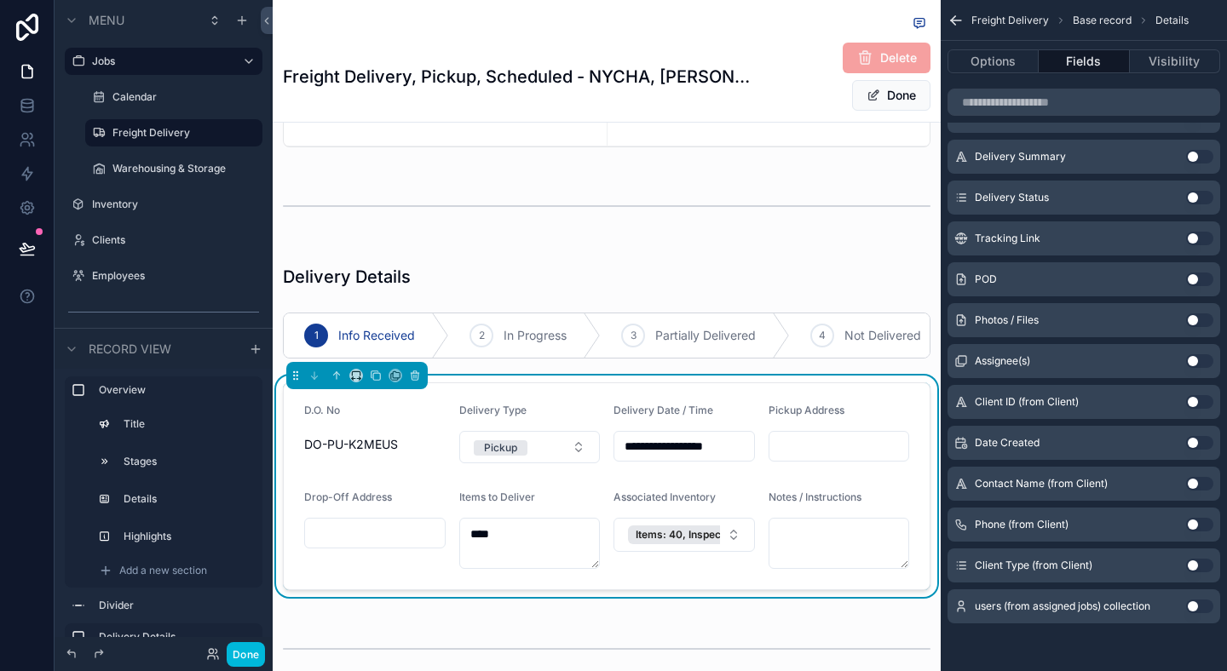
click at [1193, 358] on button "Use setting" at bounding box center [1199, 361] width 27 height 14
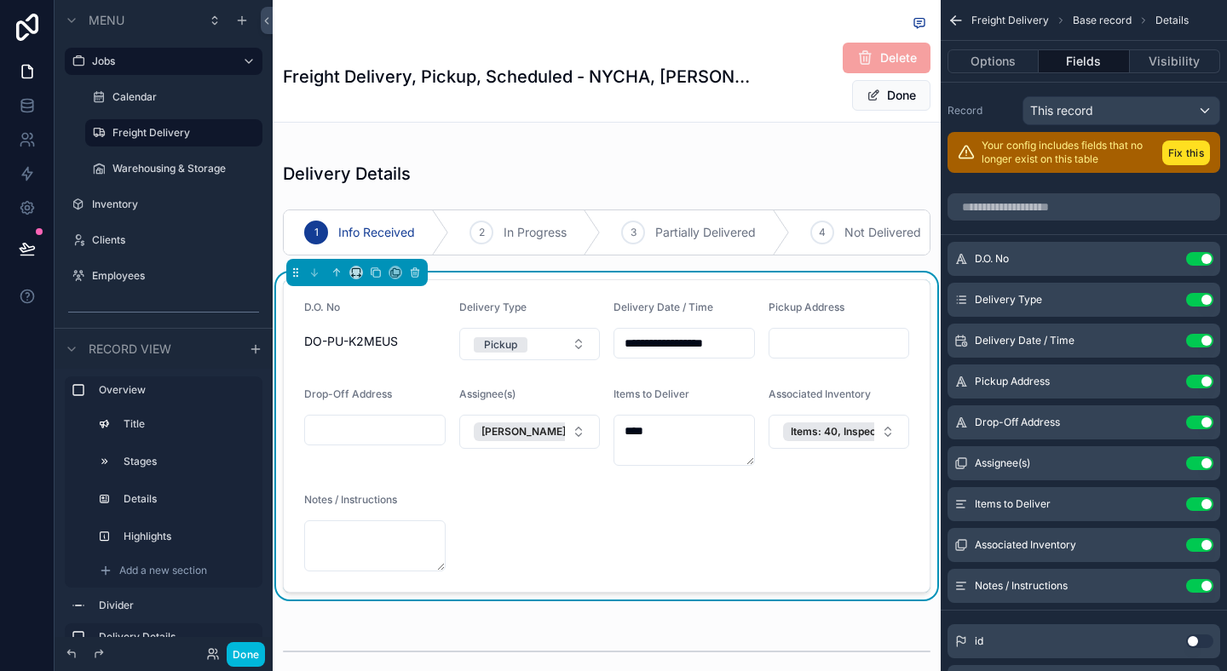
scroll to position [449, 0]
click at [0, 0] on icon "scrollable content" at bounding box center [0, 0] width 0 height 0
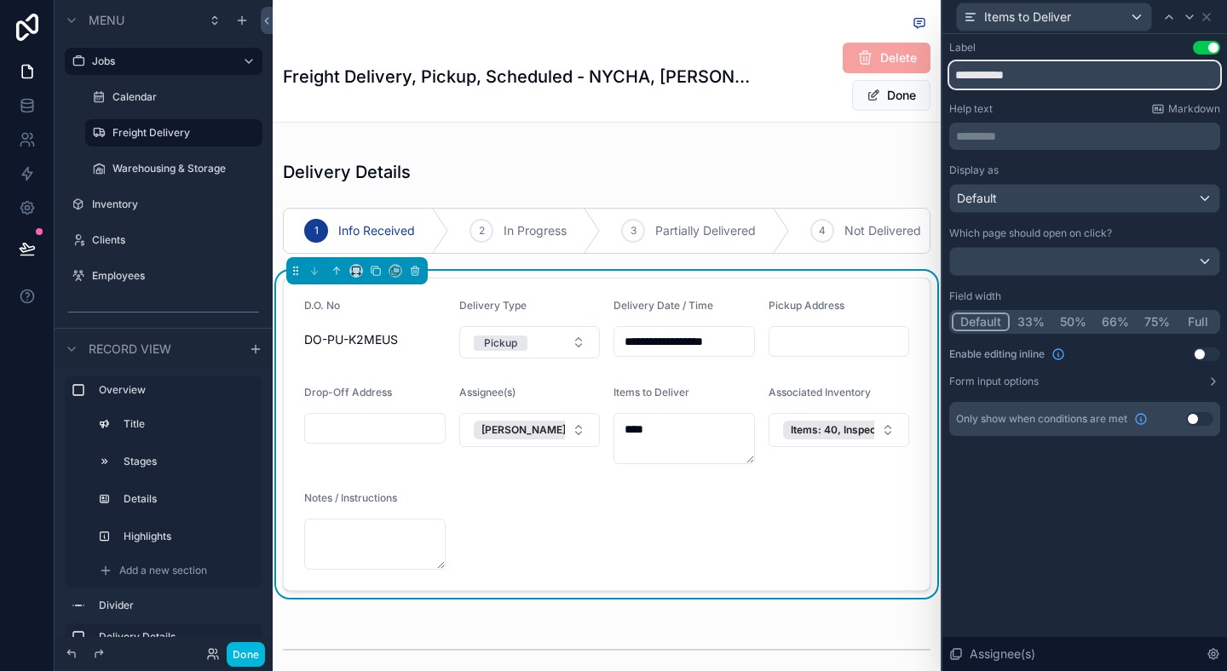
click at [1046, 83] on input "**********" at bounding box center [1084, 74] width 271 height 27
type input "*********"
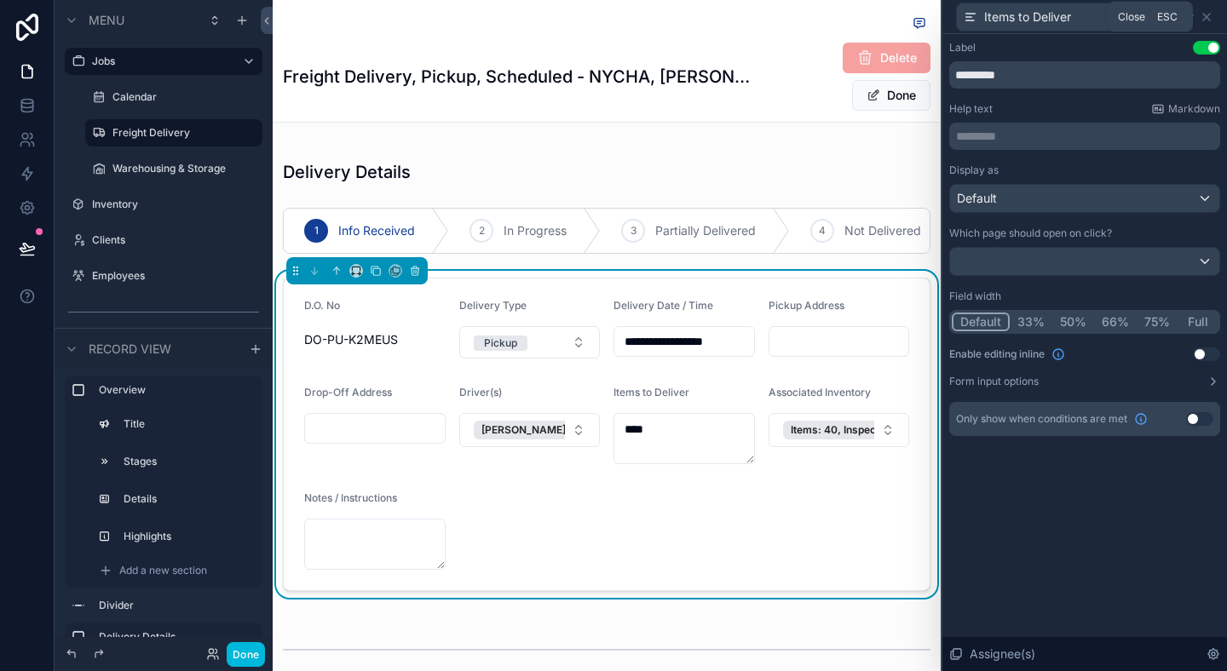
click at [1211, 18] on icon at bounding box center [1207, 17] width 14 height 14
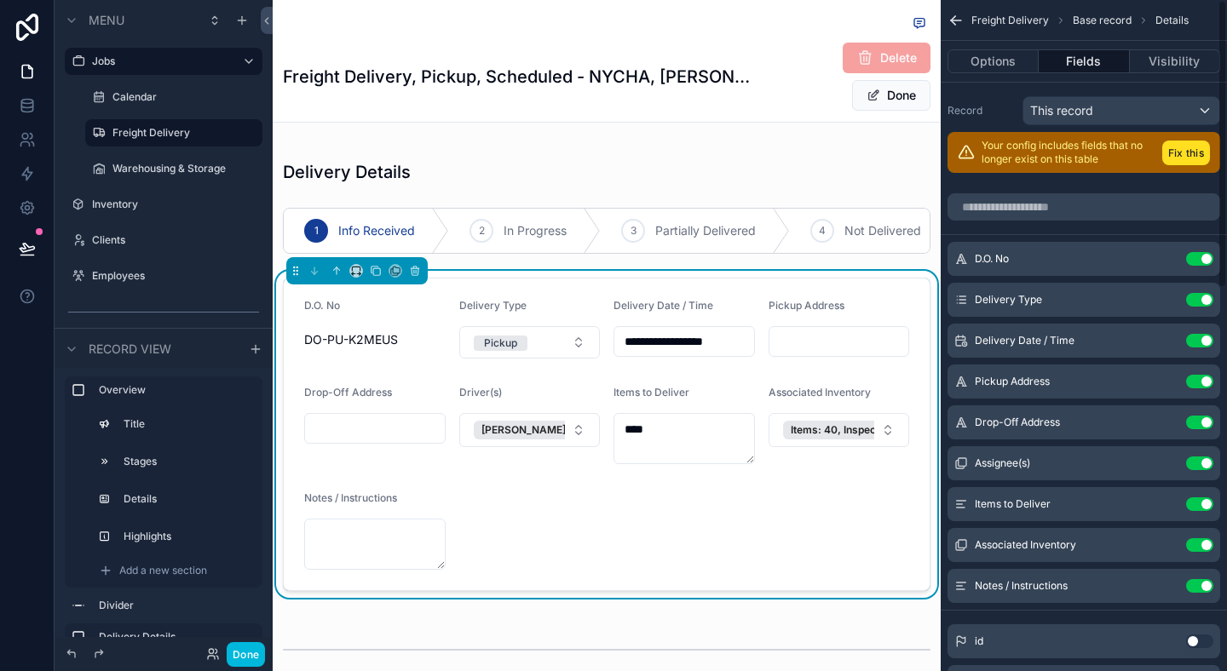
click at [578, 383] on form "**********" at bounding box center [607, 435] width 646 height 312
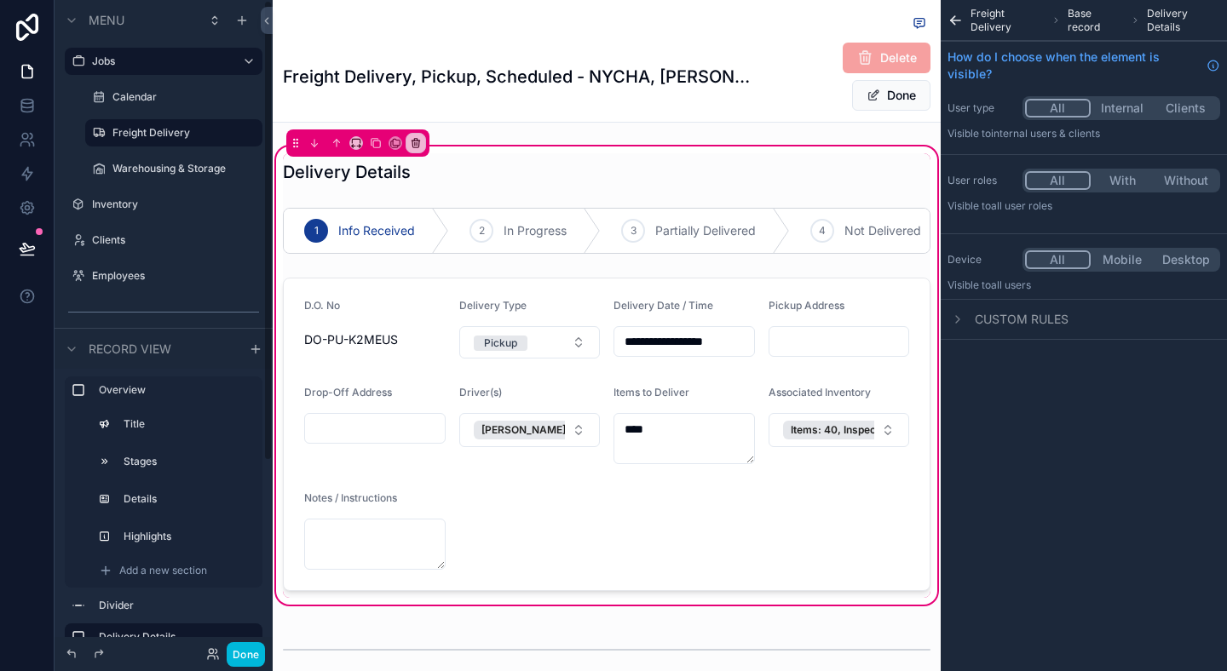
drag, startPoint x: 152, startPoint y: 167, endPoint x: 423, endPoint y: 161, distance: 271.0
click at [168, 137] on label "Freight Delivery" at bounding box center [182, 133] width 140 height 14
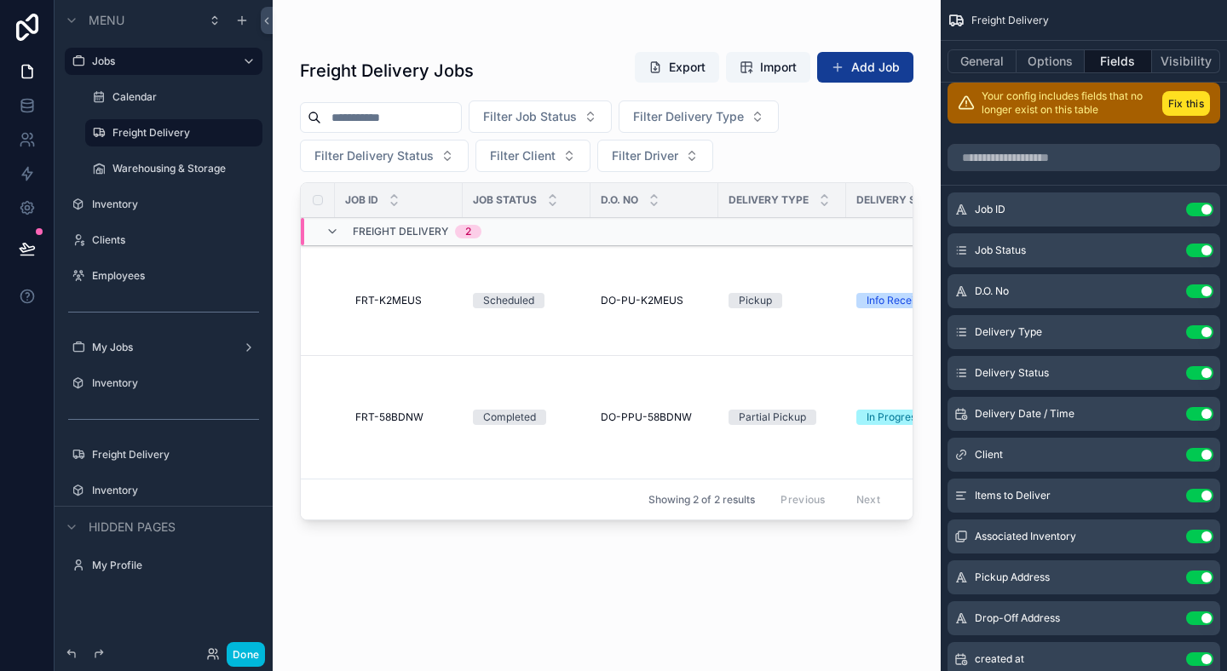
click at [673, 160] on span "Filter Driver" at bounding box center [645, 155] width 66 height 17
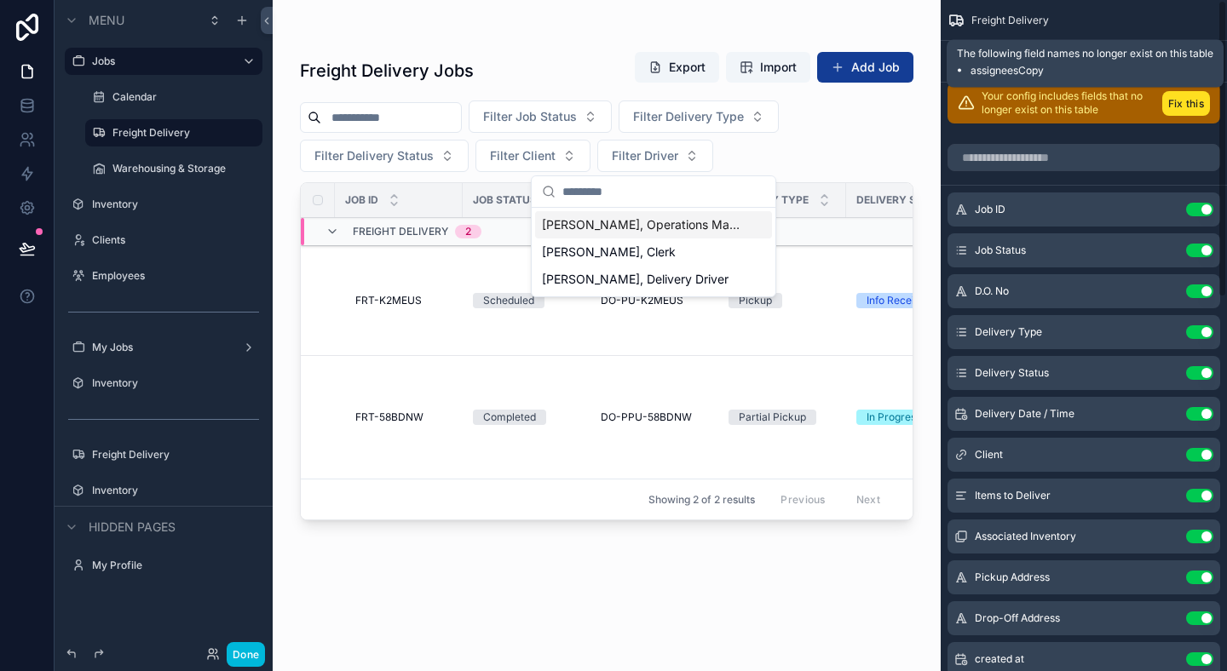
click at [1188, 102] on button "Fix this" at bounding box center [1186, 103] width 48 height 25
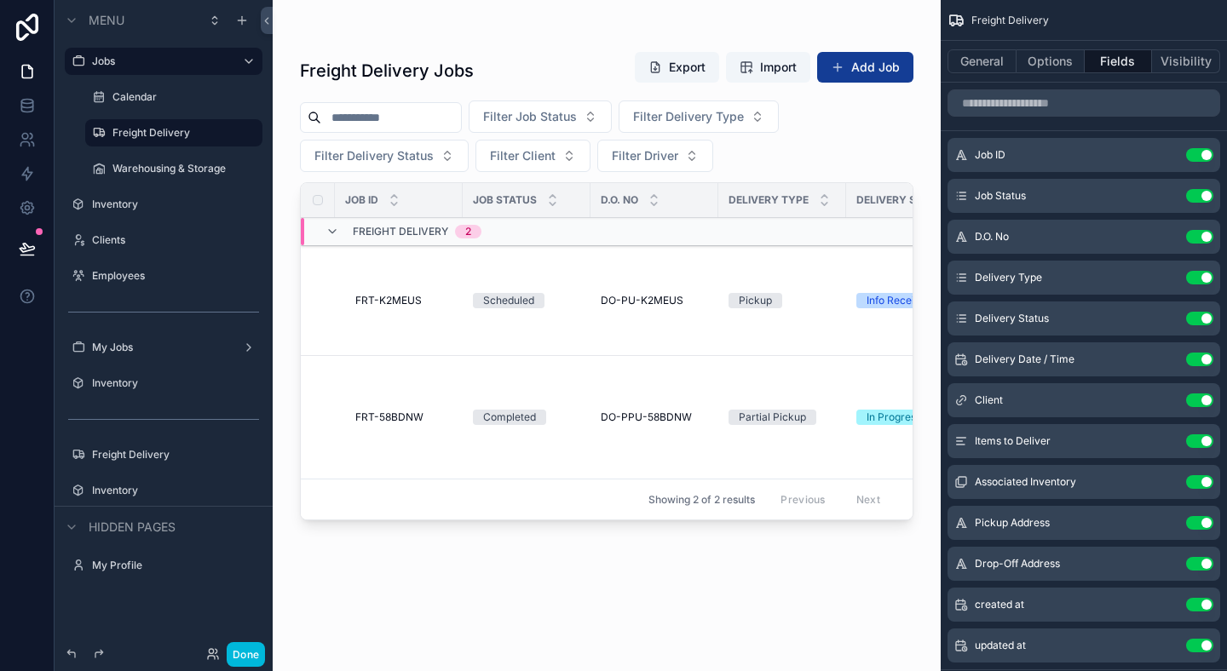
click at [683, 145] on button "Filter Driver" at bounding box center [655, 156] width 116 height 32
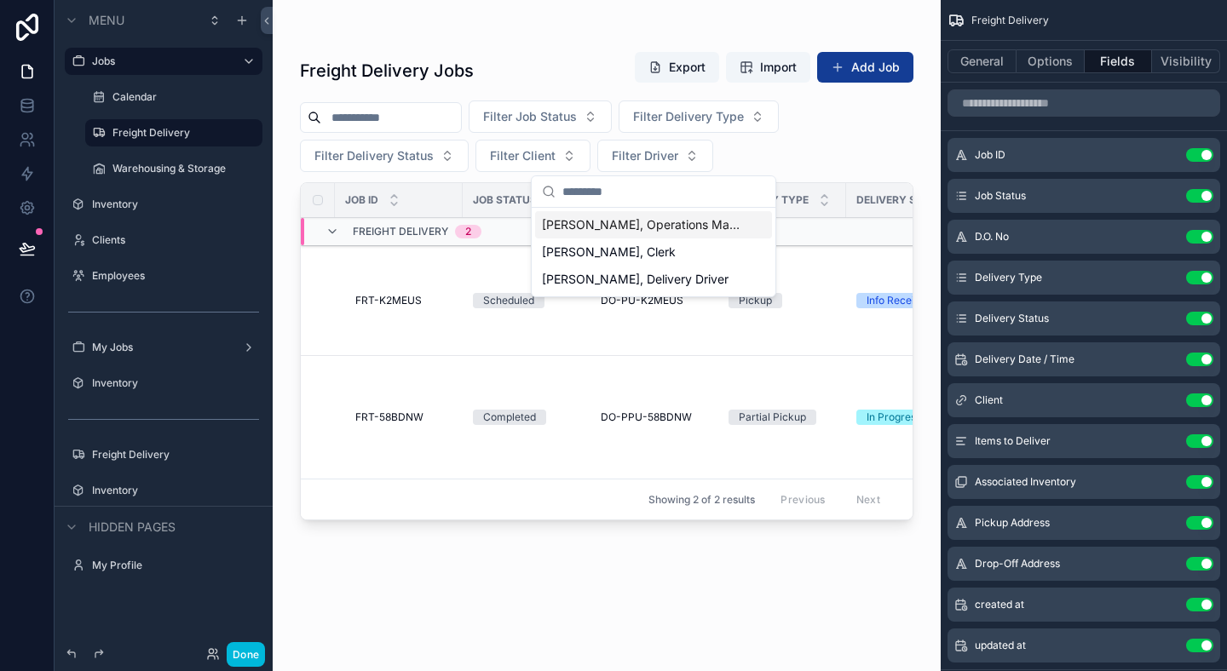
click at [683, 145] on button "Filter Driver" at bounding box center [655, 156] width 116 height 32
